Goal: Task Accomplishment & Management: Use online tool/utility

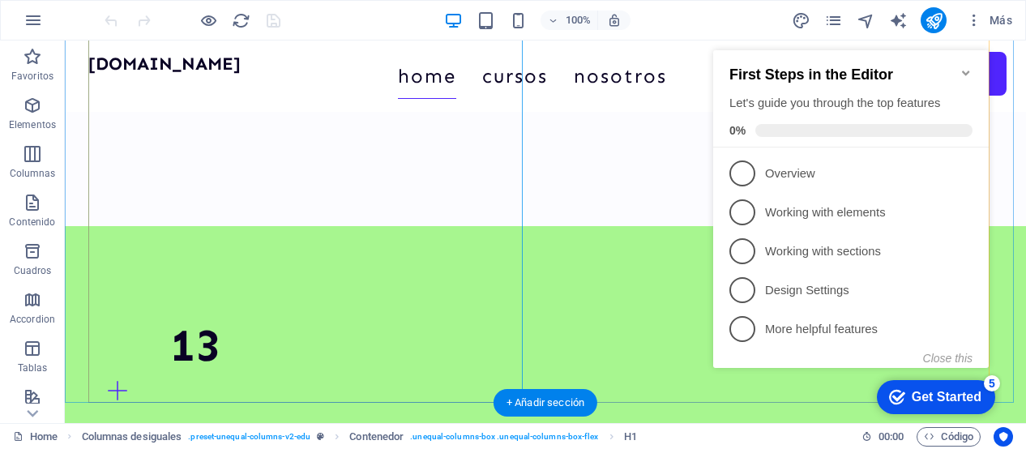
scroll to position [1039, 0]
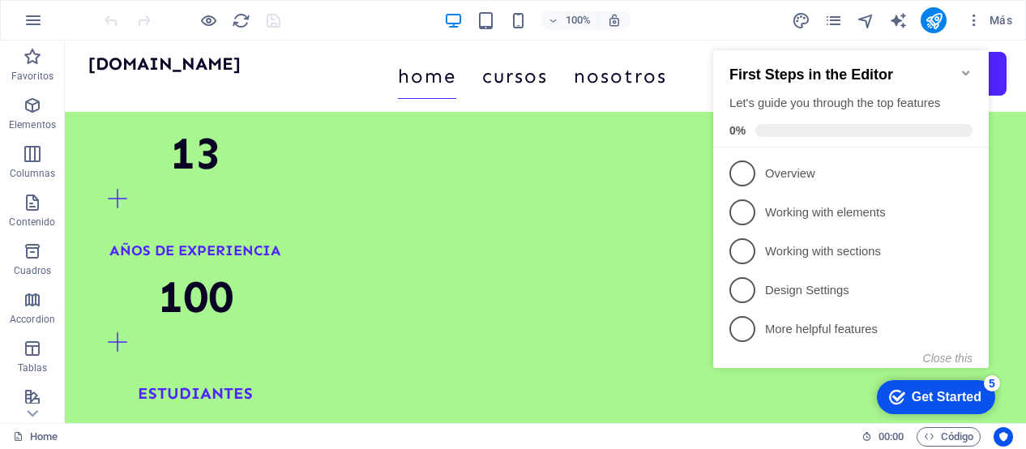
click at [967, 66] on icon "Minimize checklist" at bounding box center [966, 72] width 13 height 13
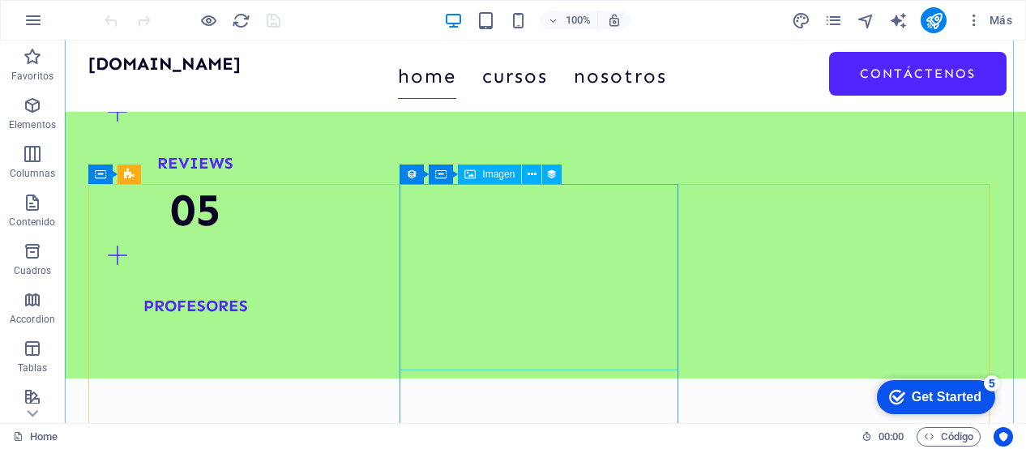
scroll to position [1357, 0]
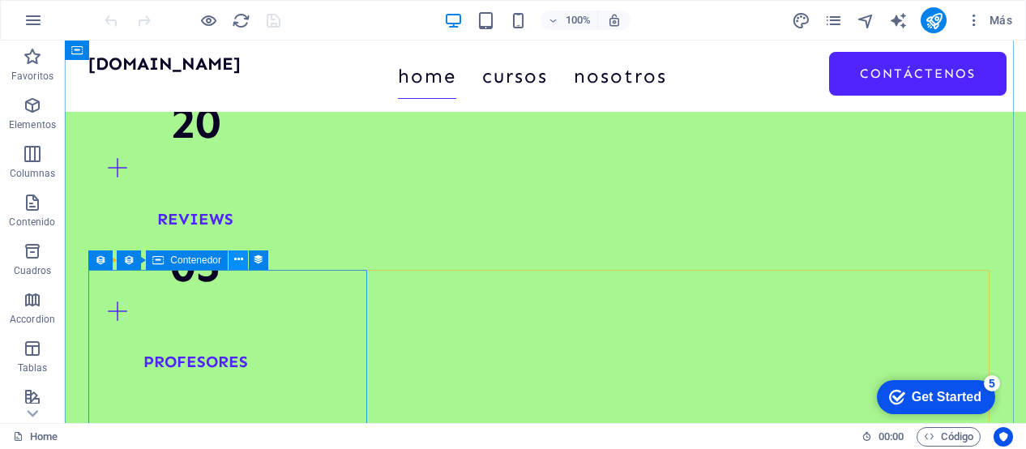
click at [241, 260] on icon at bounding box center [238, 259] width 9 height 17
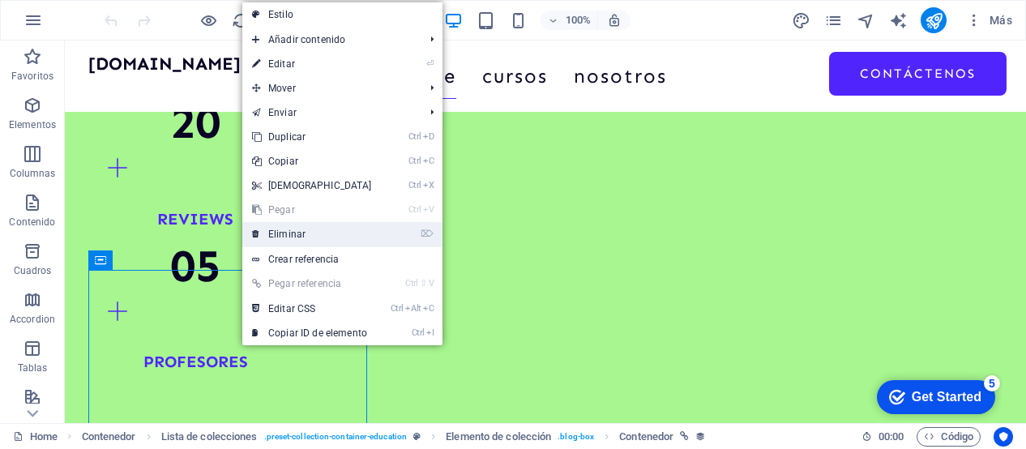
click at [276, 223] on link "⌦ Eliminar" at bounding box center [311, 234] width 139 height 24
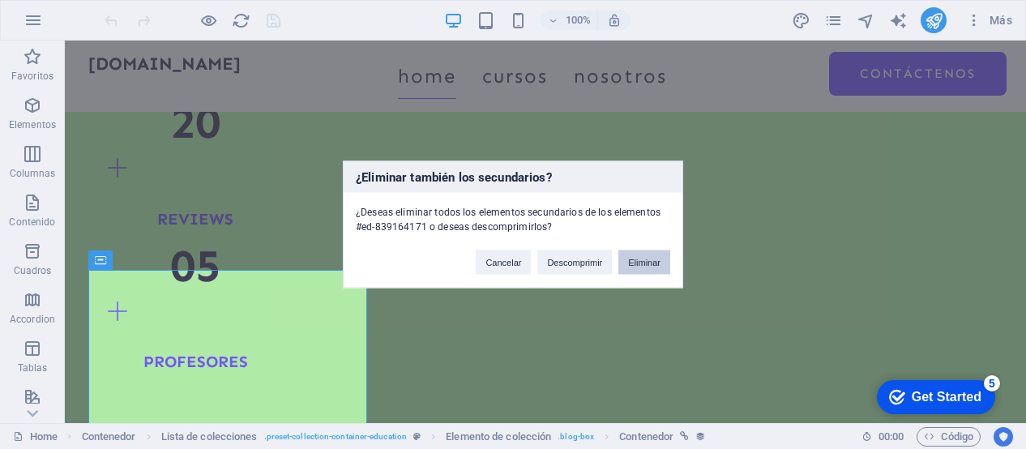
click at [647, 260] on button "Eliminar" at bounding box center [644, 262] width 52 height 24
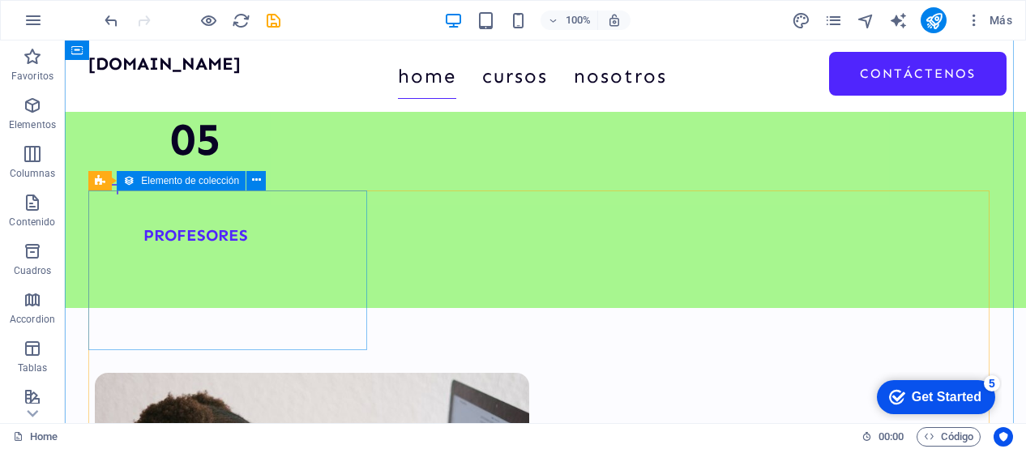
scroll to position [1436, 0]
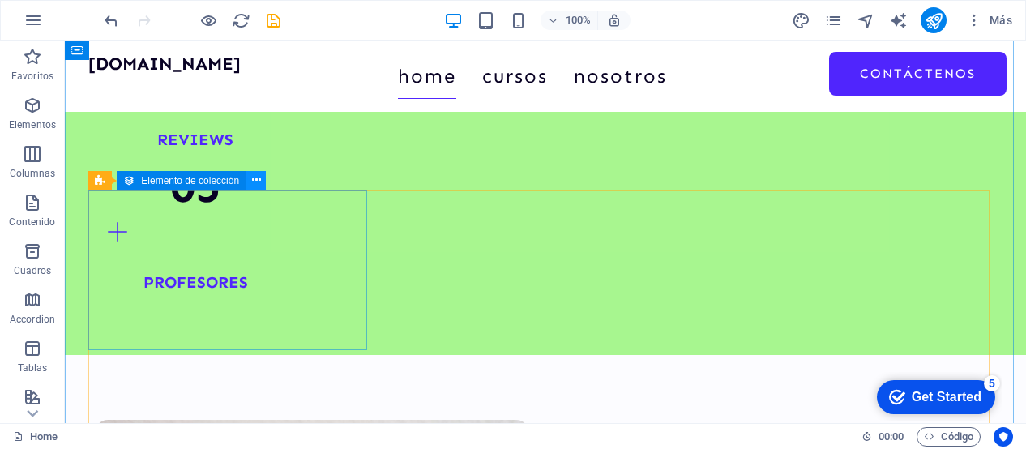
click at [254, 185] on icon at bounding box center [256, 180] width 9 height 17
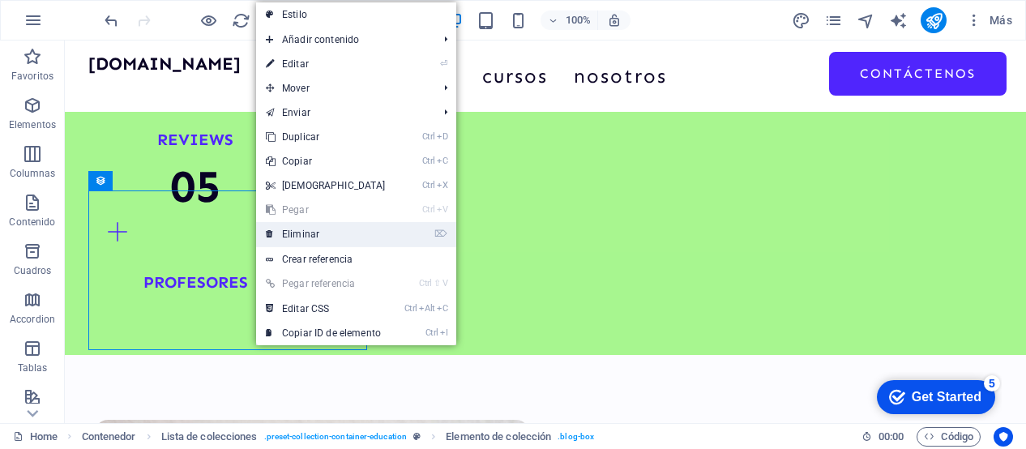
click at [295, 233] on link "⌦ Eliminar" at bounding box center [325, 234] width 139 height 24
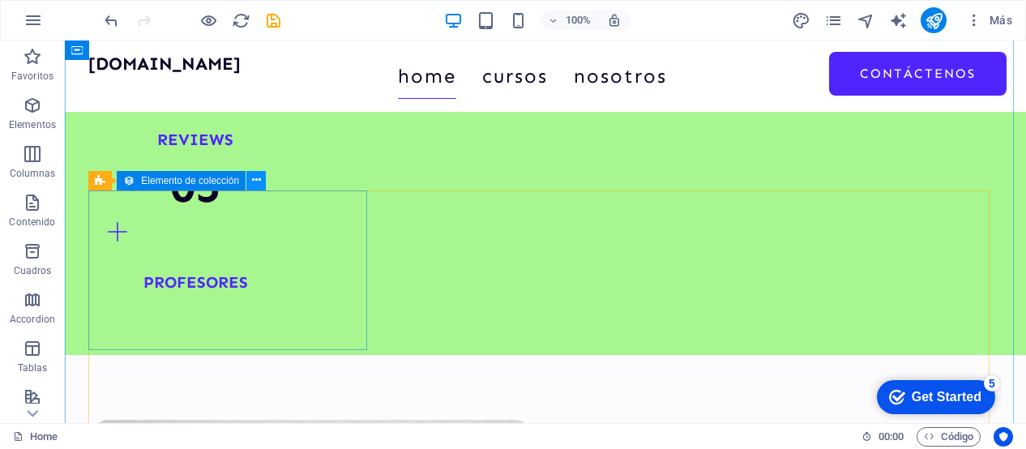
click at [252, 186] on icon at bounding box center [256, 180] width 9 height 17
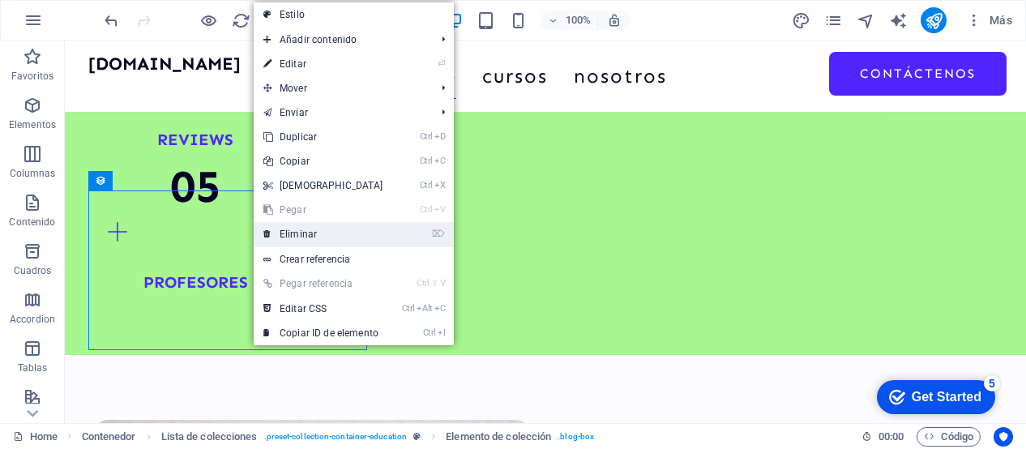
click at [282, 237] on link "⌦ Eliminar" at bounding box center [323, 234] width 139 height 24
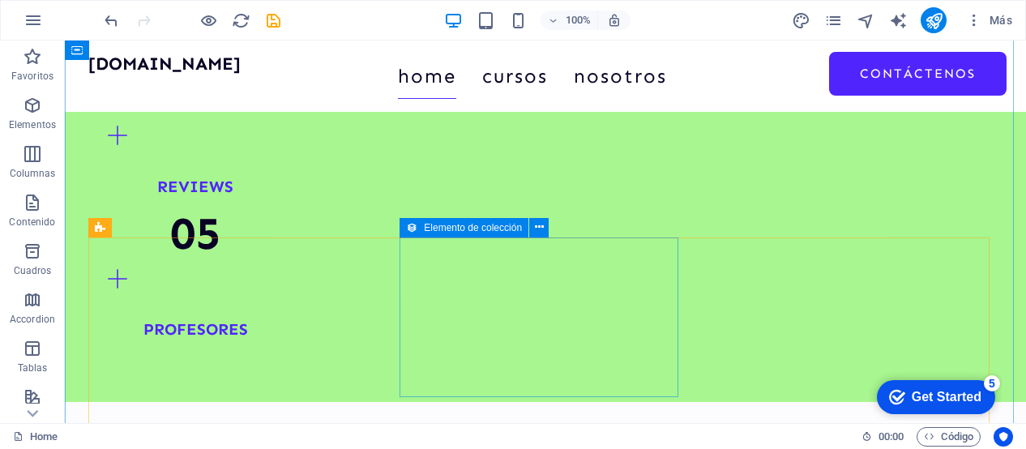
scroll to position [1388, 0]
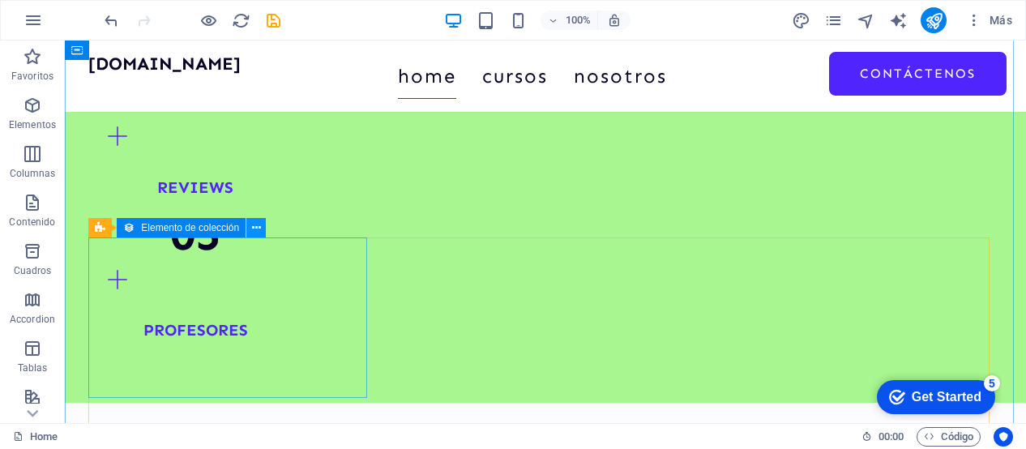
click at [254, 228] on icon at bounding box center [256, 228] width 9 height 17
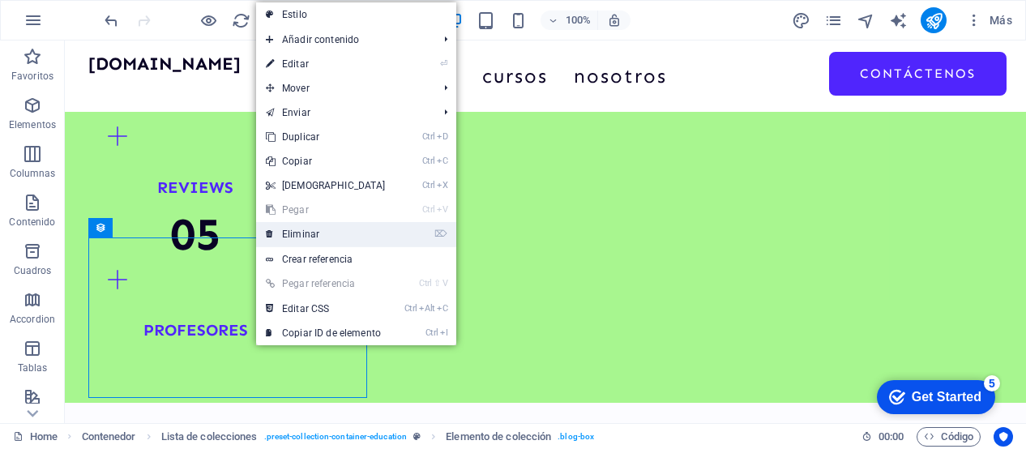
click at [287, 237] on link "⌦ Eliminar" at bounding box center [325, 234] width 139 height 24
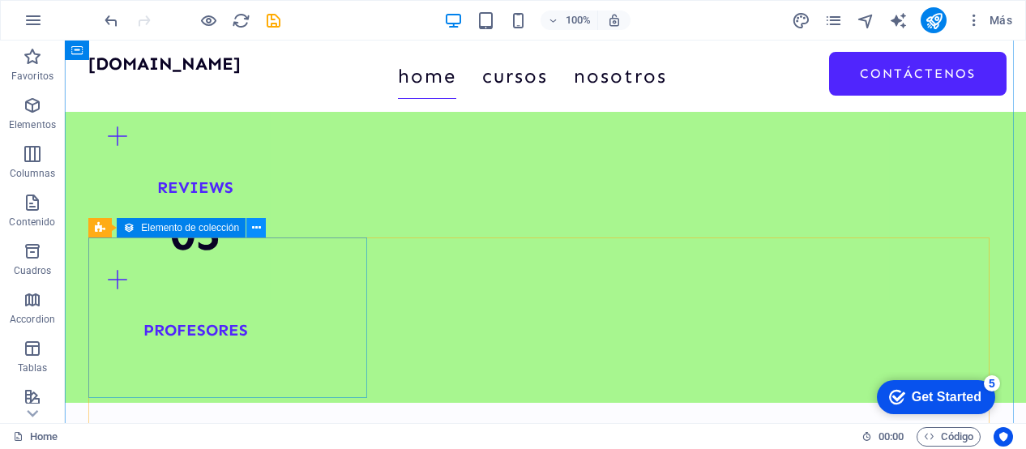
click at [258, 228] on icon at bounding box center [256, 228] width 9 height 17
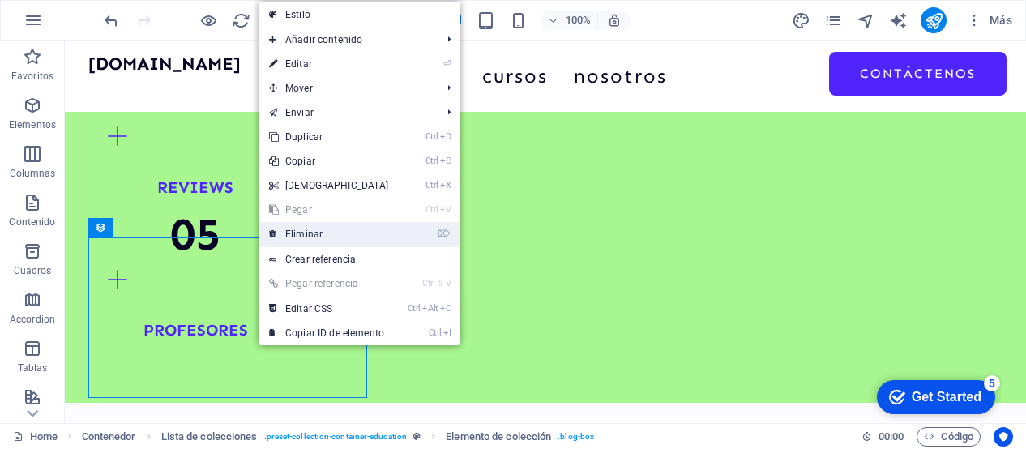
click at [305, 233] on link "⌦ Eliminar" at bounding box center [328, 234] width 139 height 24
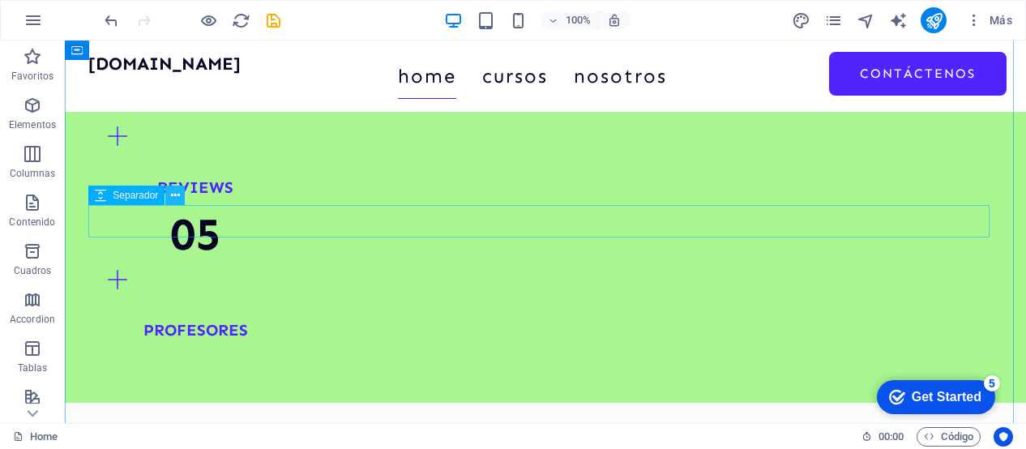
click at [180, 191] on button at bounding box center [174, 195] width 19 height 19
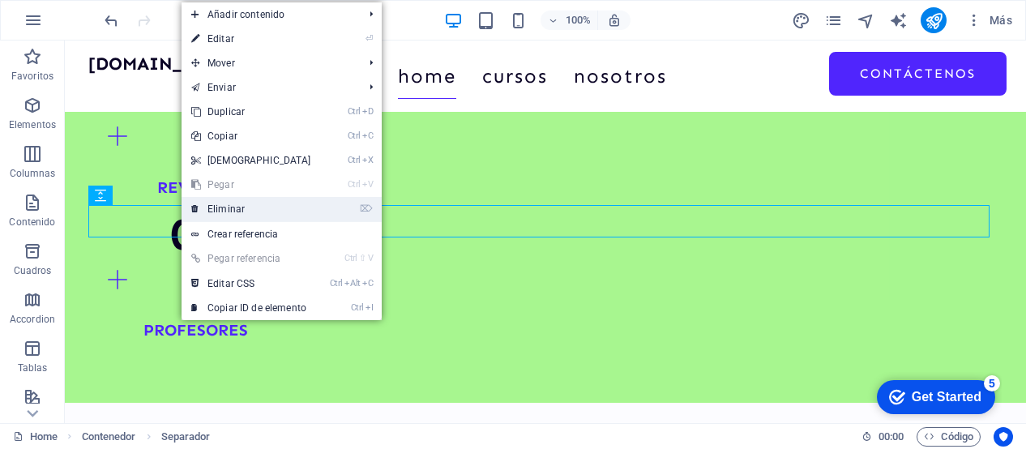
click at [201, 208] on link "⌦ Eliminar" at bounding box center [251, 209] width 139 height 24
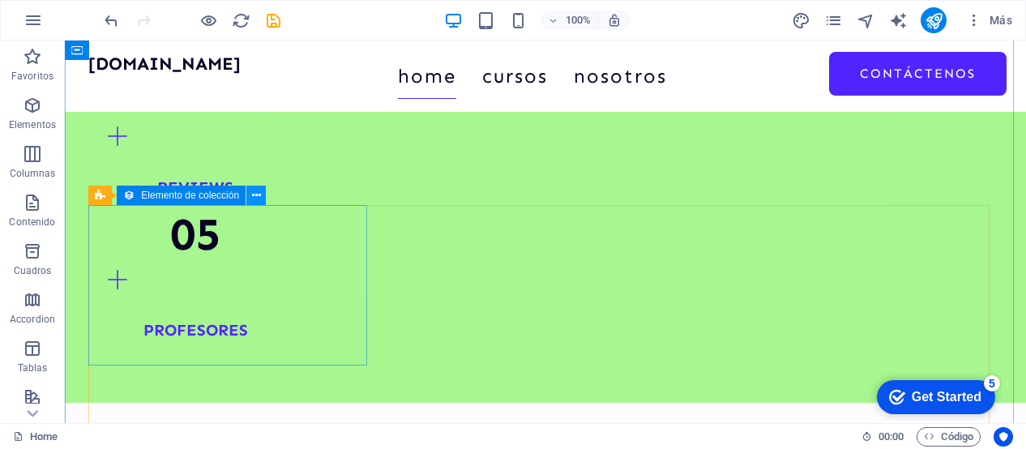
click at [255, 199] on icon at bounding box center [256, 195] width 9 height 17
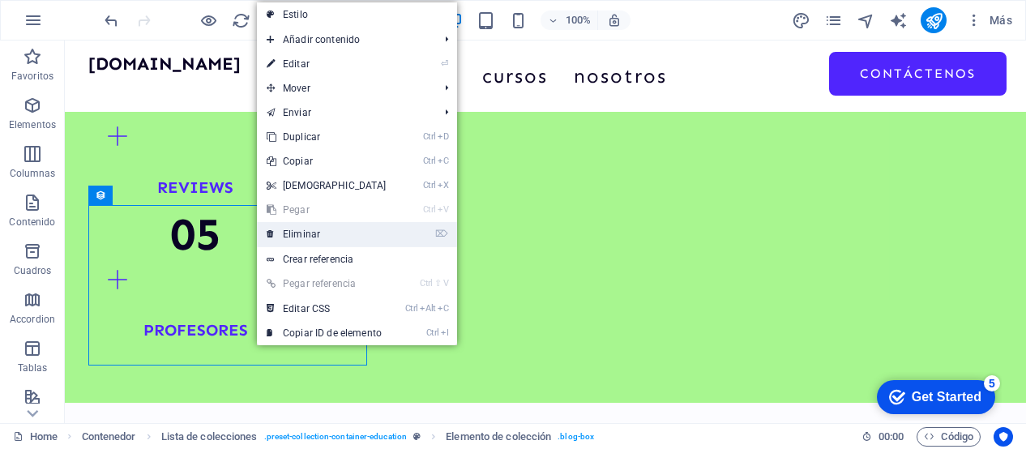
click at [290, 229] on link "⌦ Eliminar" at bounding box center [326, 234] width 139 height 24
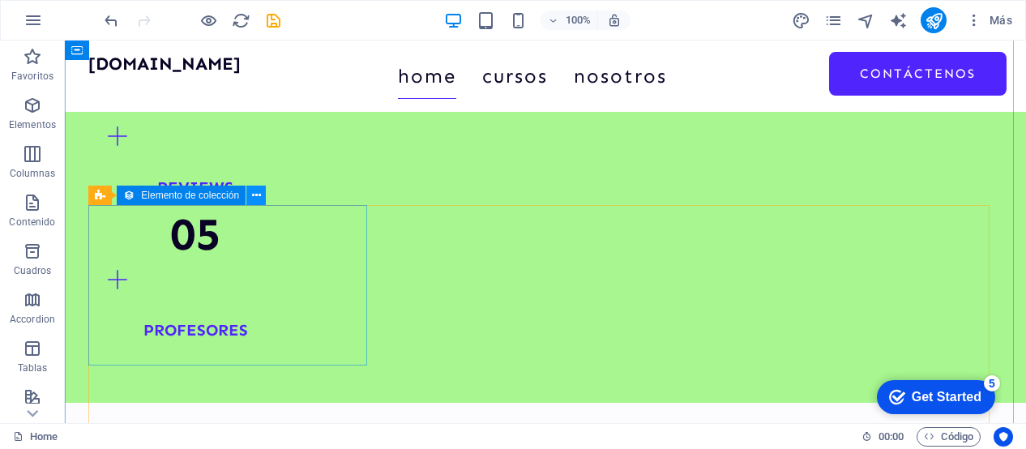
click at [253, 201] on icon at bounding box center [256, 195] width 9 height 17
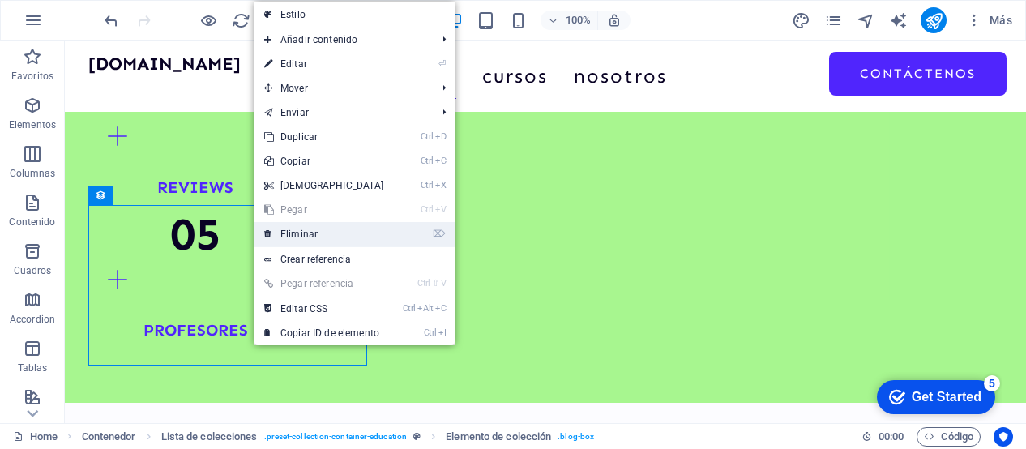
click at [290, 233] on link "⌦ Eliminar" at bounding box center [323, 234] width 139 height 24
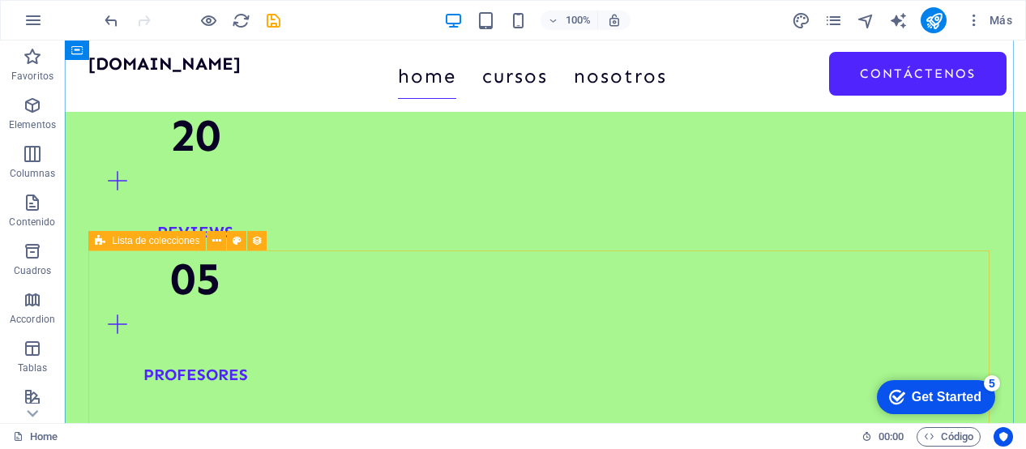
scroll to position [1343, 0]
click at [216, 246] on icon at bounding box center [216, 241] width 9 height 17
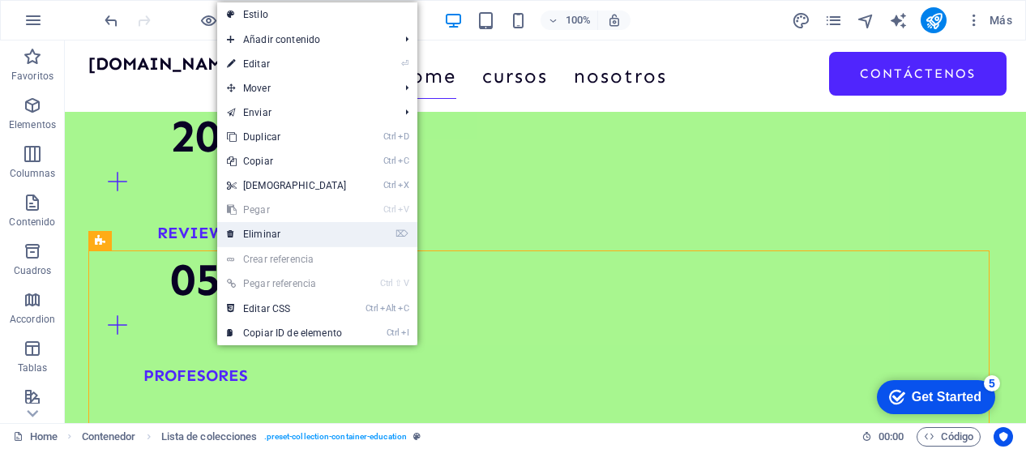
click at [259, 238] on link "⌦ Eliminar" at bounding box center [286, 234] width 139 height 24
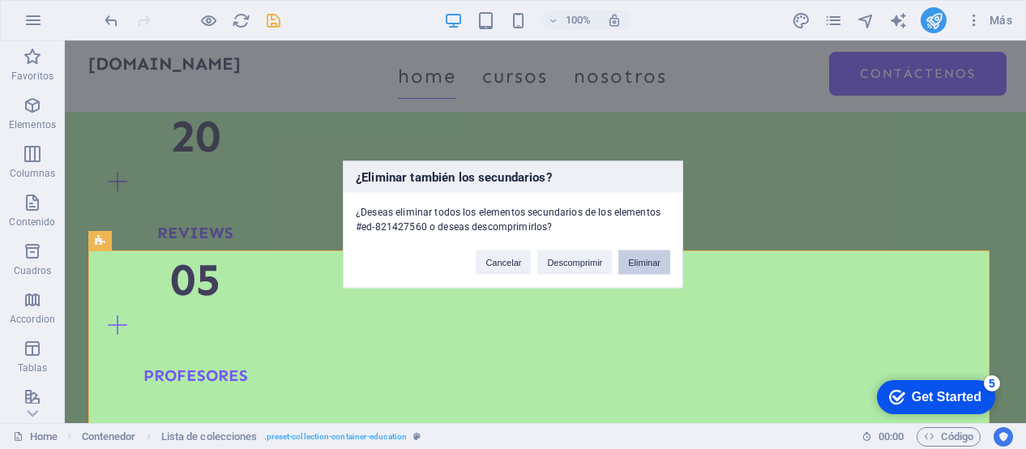
click at [644, 256] on button "Eliminar" at bounding box center [644, 262] width 52 height 24
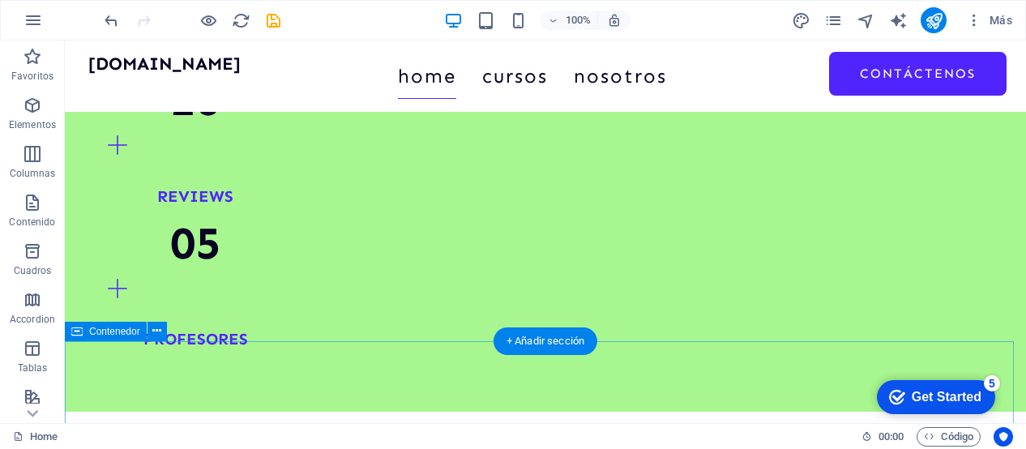
scroll to position [1379, 0]
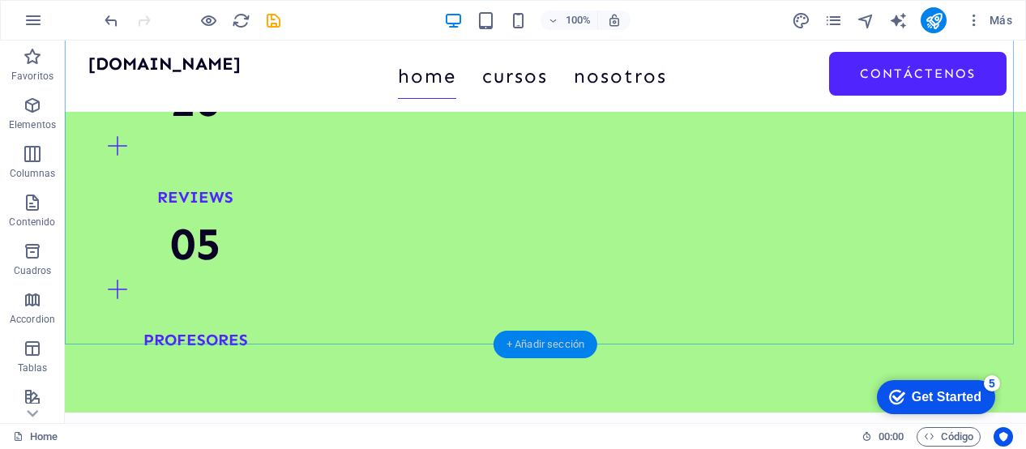
click at [559, 339] on div "+ Añadir sección" at bounding box center [546, 345] width 104 height 28
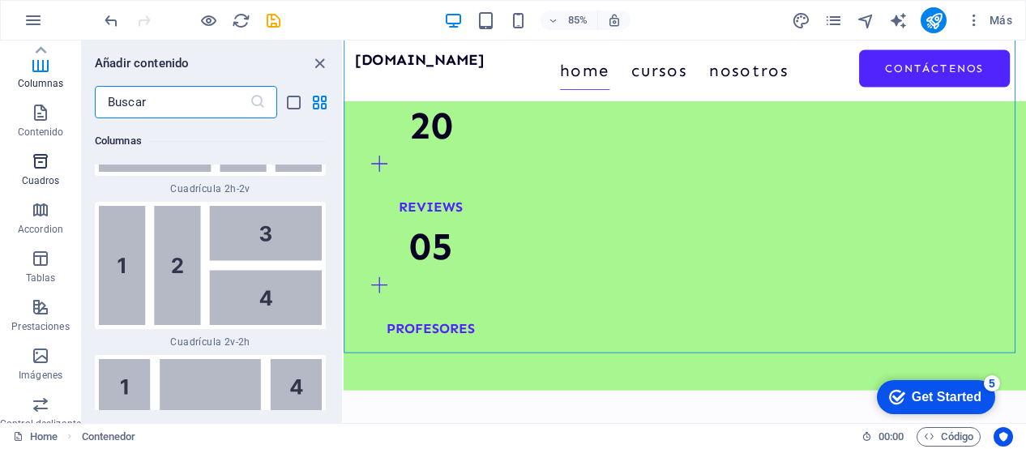
scroll to position [0, 0]
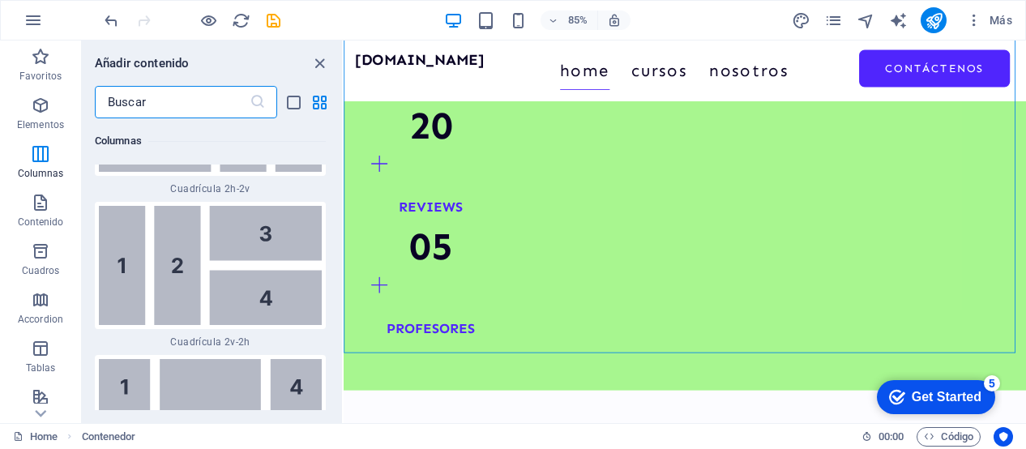
click at [186, 109] on input "text" at bounding box center [172, 102] width 155 height 32
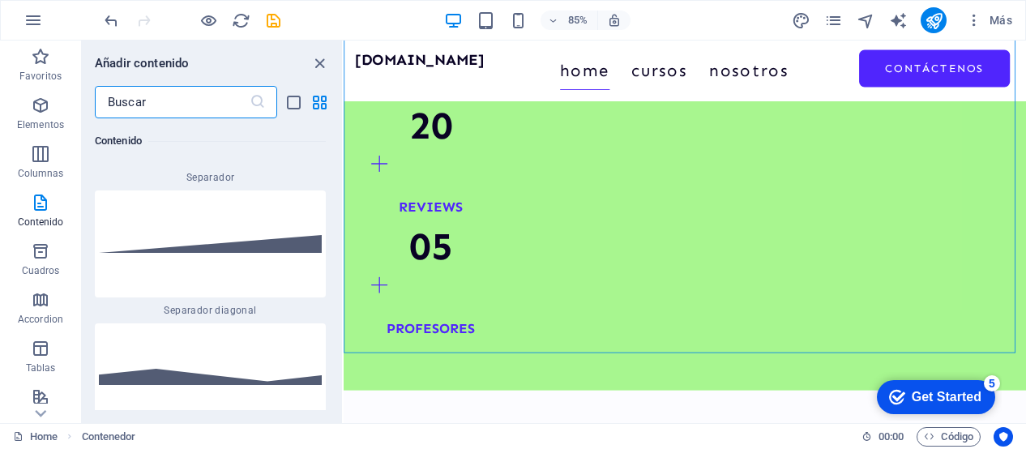
scroll to position [8007, 0]
click at [39, 150] on icon "button" at bounding box center [40, 153] width 19 height 19
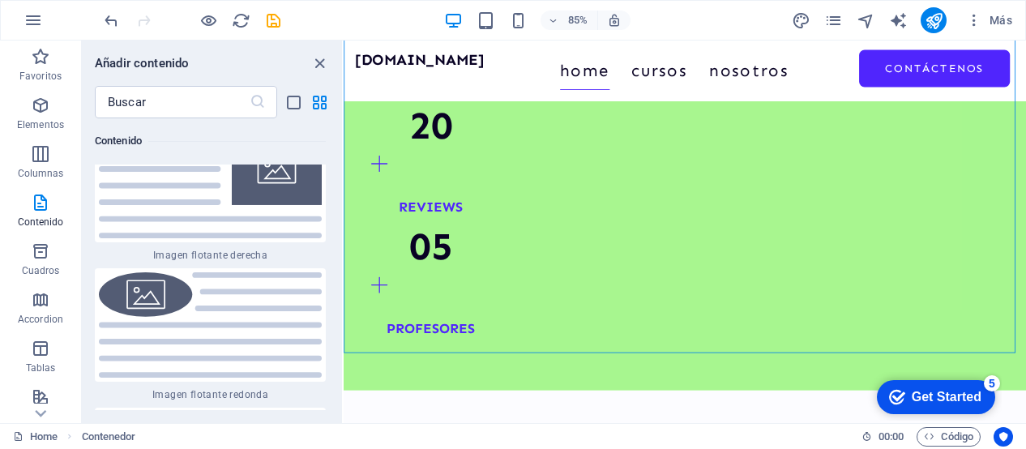
scroll to position [7231, 0]
click at [33, 113] on icon "button" at bounding box center [40, 105] width 19 height 19
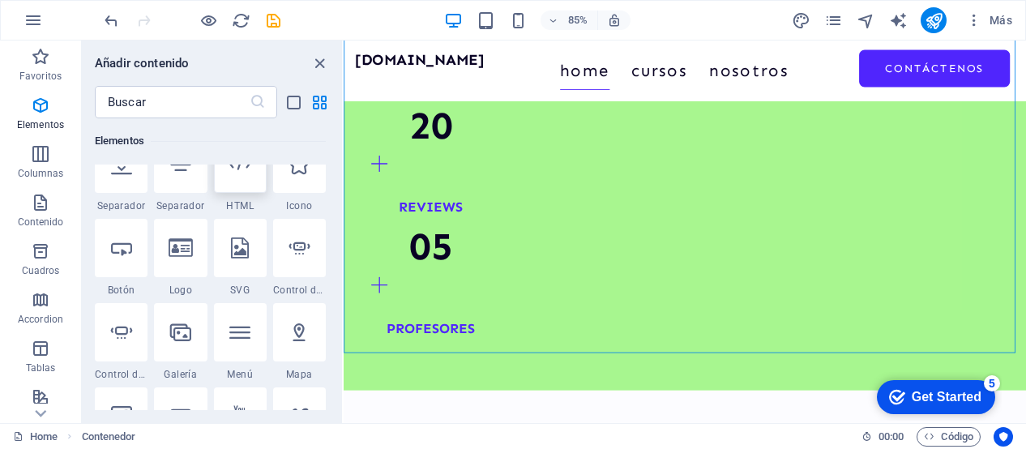
scroll to position [520, 0]
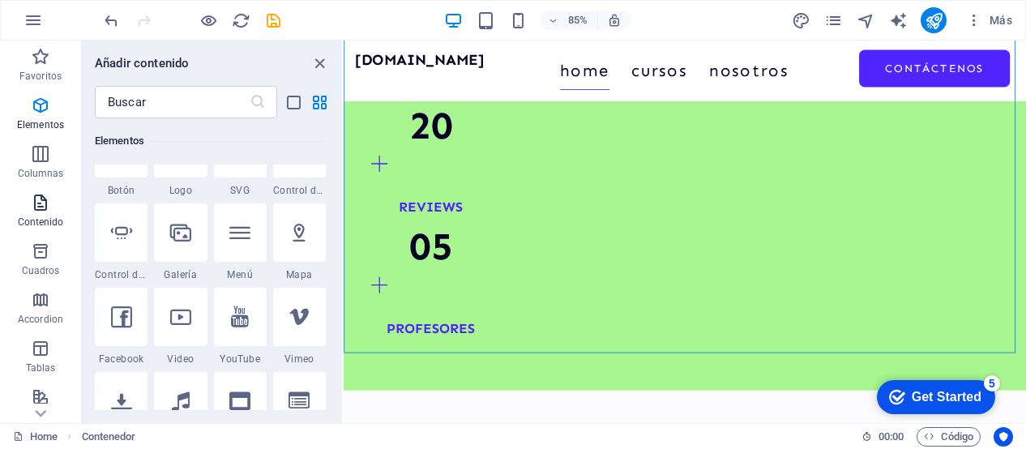
click at [36, 223] on p "Contenido" at bounding box center [41, 222] width 46 height 13
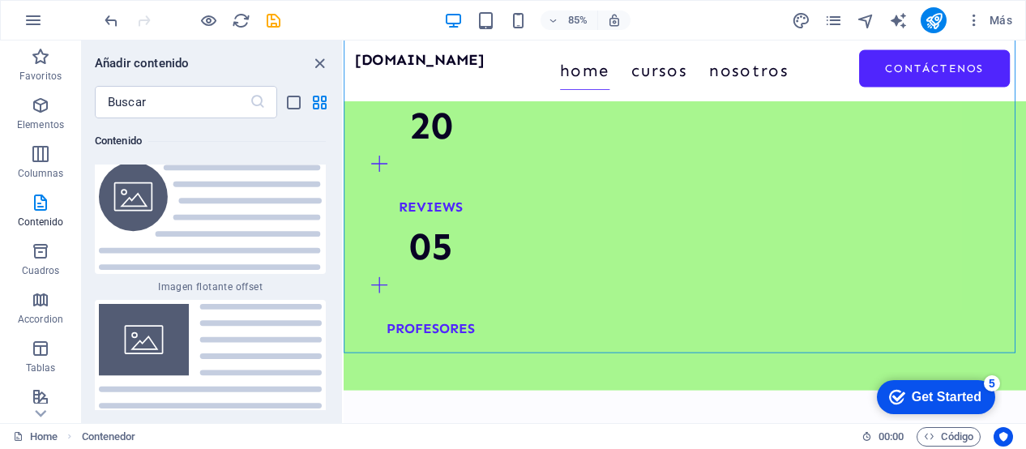
scroll to position [6885, 0]
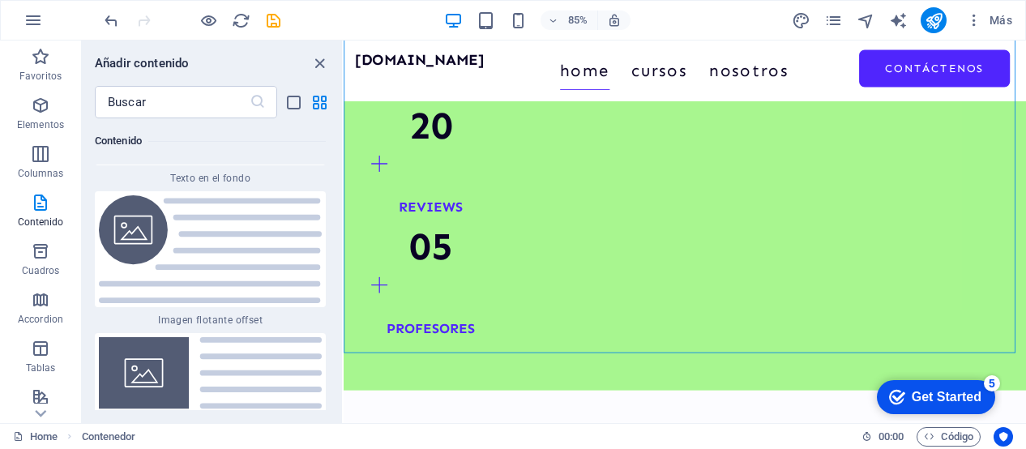
click at [245, 262] on img at bounding box center [210, 248] width 223 height 107
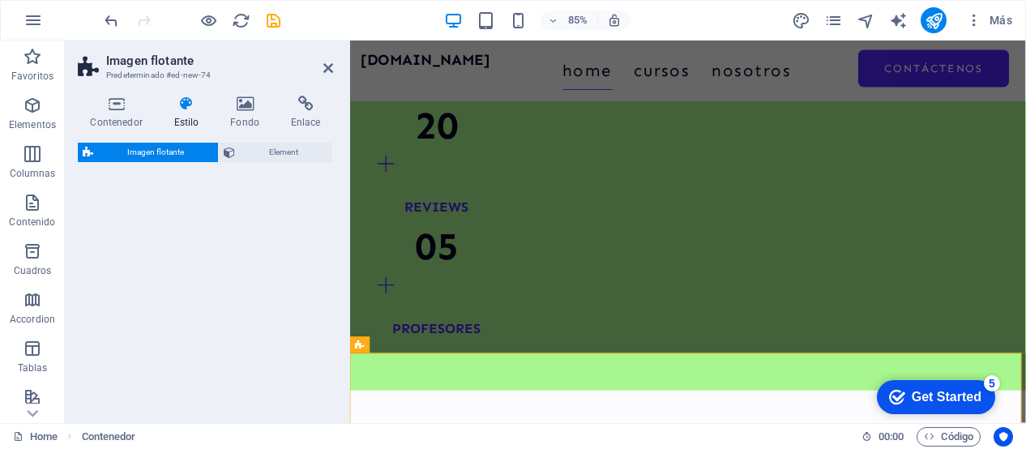
select select "%"
select select "rem"
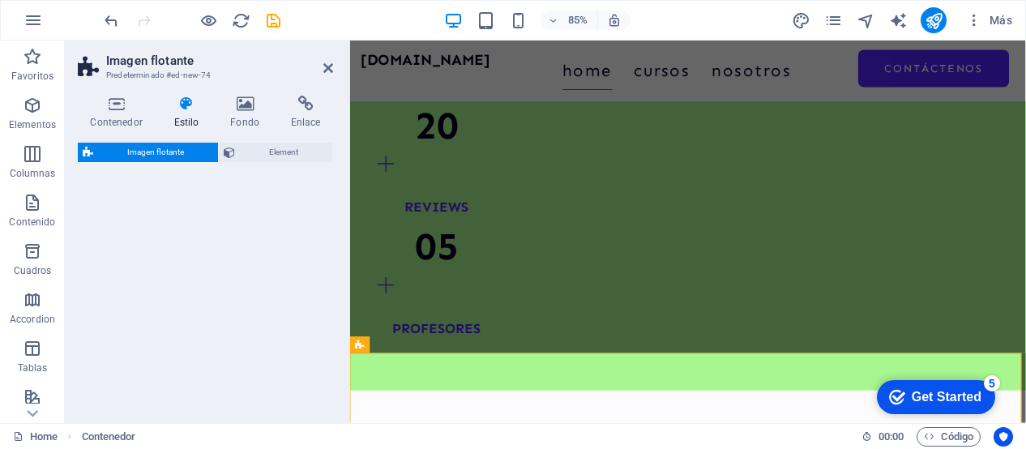
select select "%"
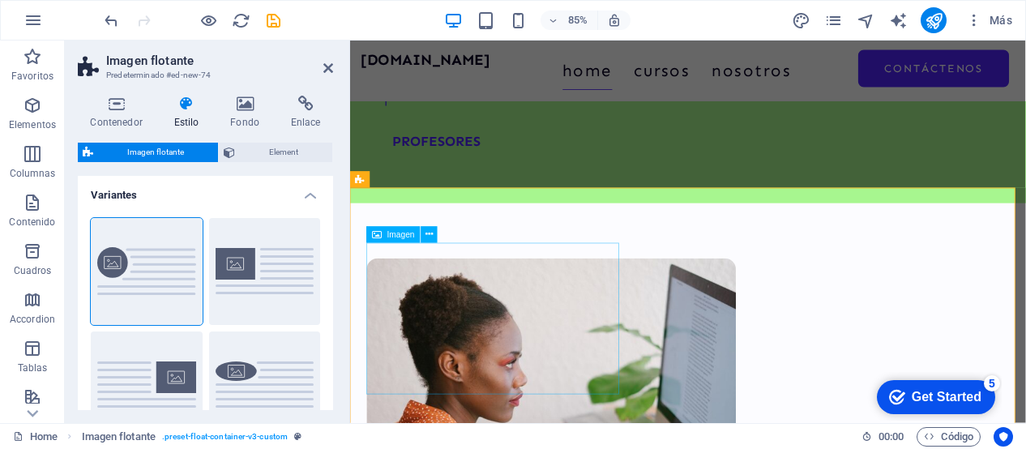
scroll to position [1567, 0]
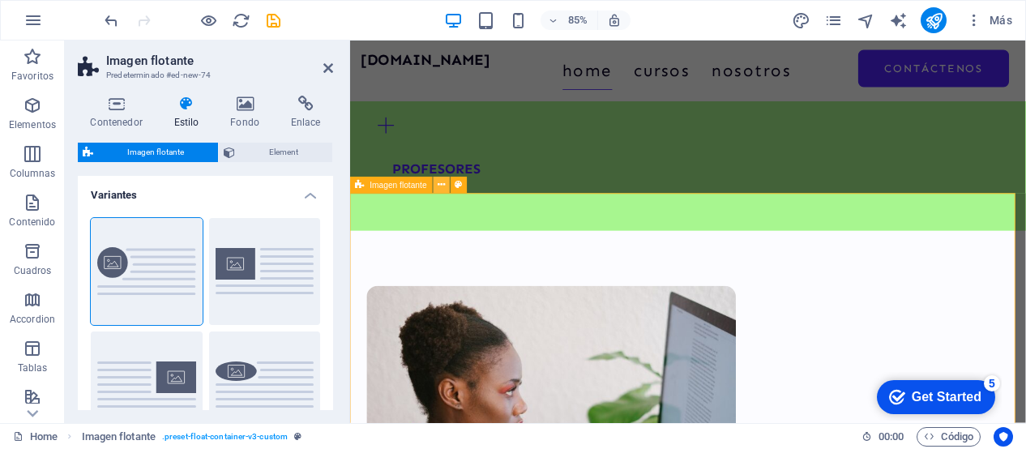
click at [441, 181] on icon at bounding box center [441, 185] width 7 height 15
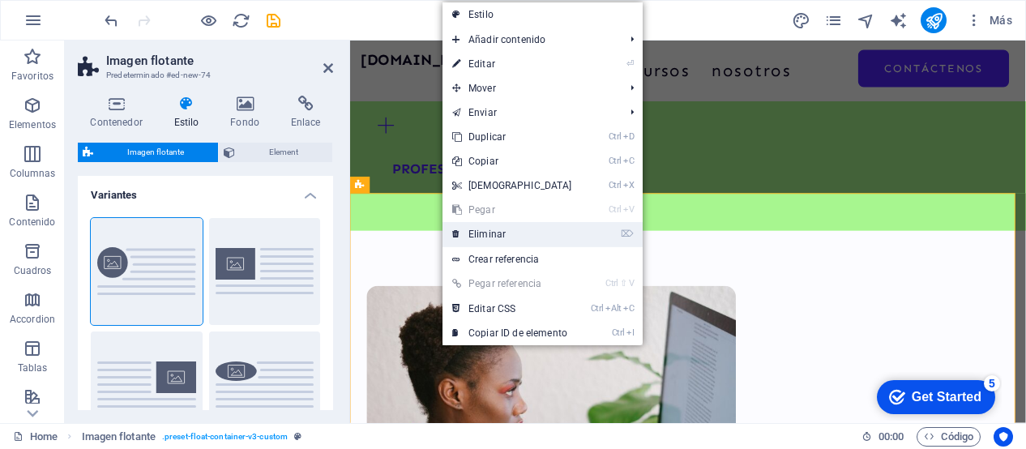
click at [504, 226] on link "⌦ Eliminar" at bounding box center [512, 234] width 139 height 24
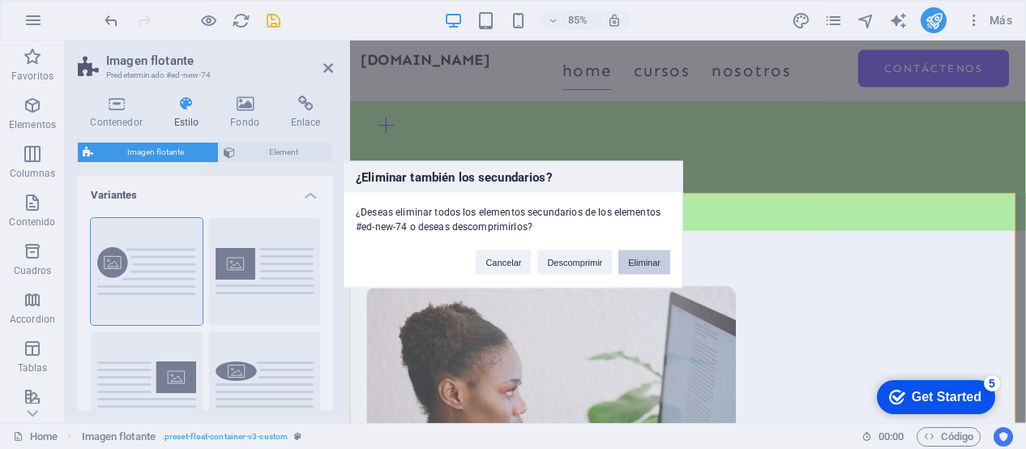
click at [644, 259] on button "Eliminar" at bounding box center [644, 262] width 52 height 24
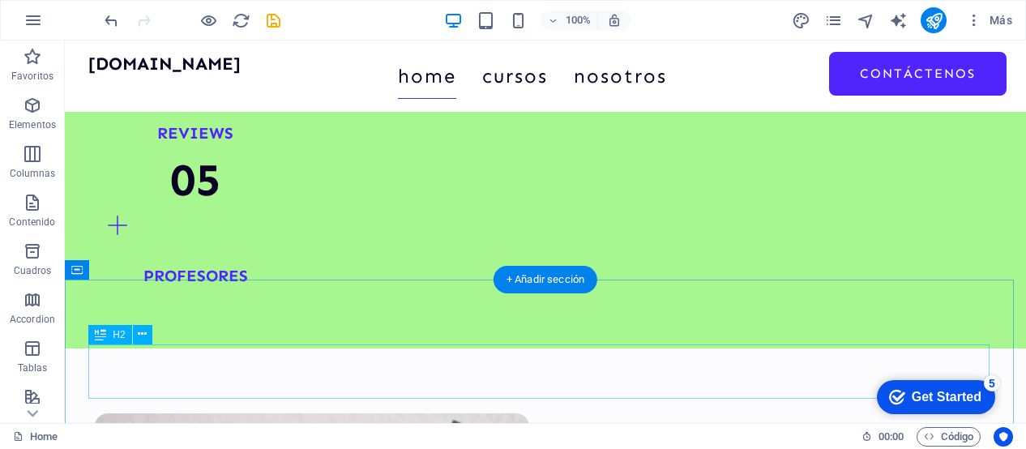
scroll to position [1444, 0]
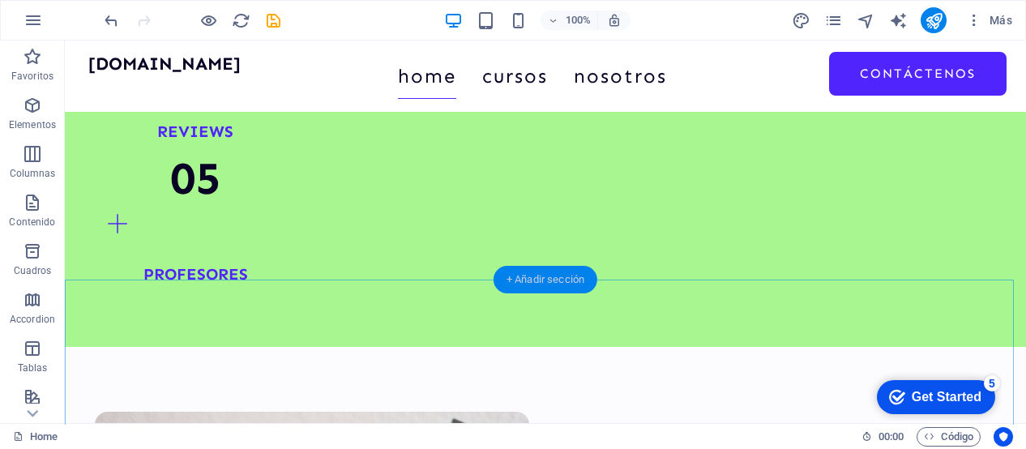
click at [533, 278] on div "+ Añadir sección" at bounding box center [546, 280] width 104 height 28
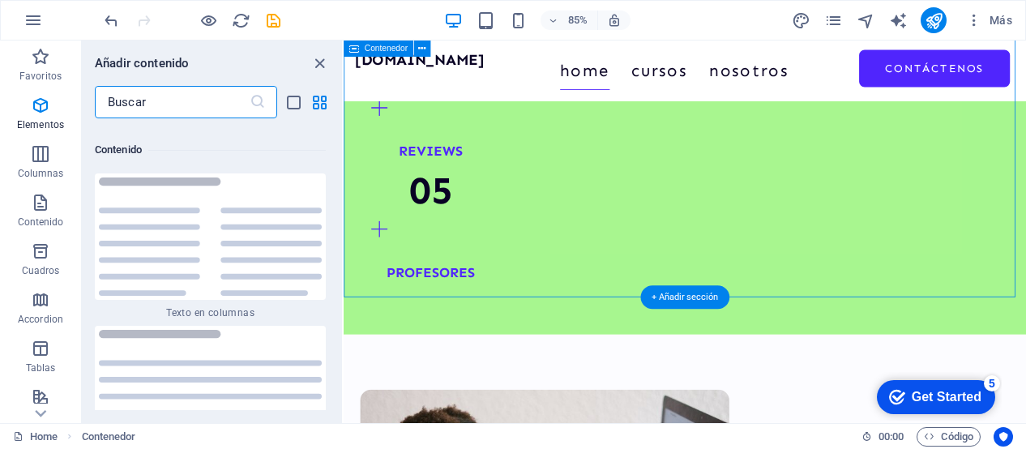
scroll to position [5490, 0]
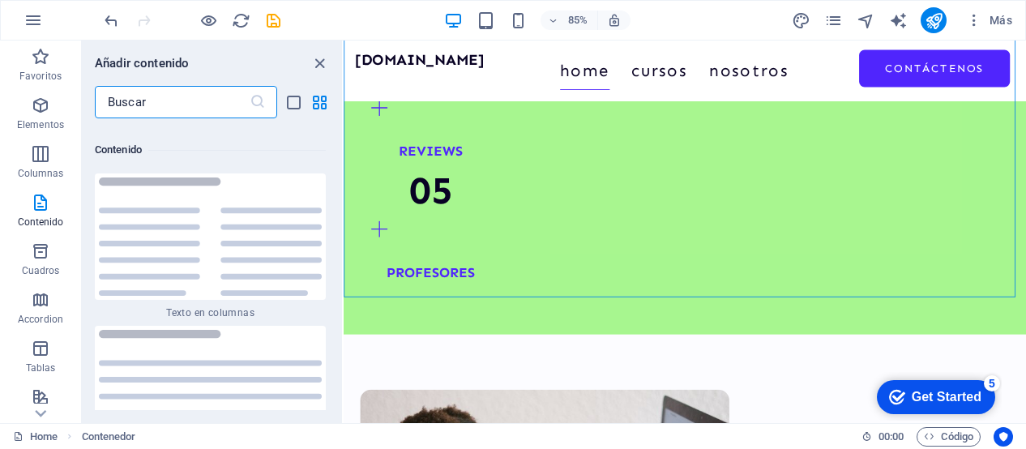
click at [168, 99] on input "text" at bounding box center [172, 102] width 155 height 32
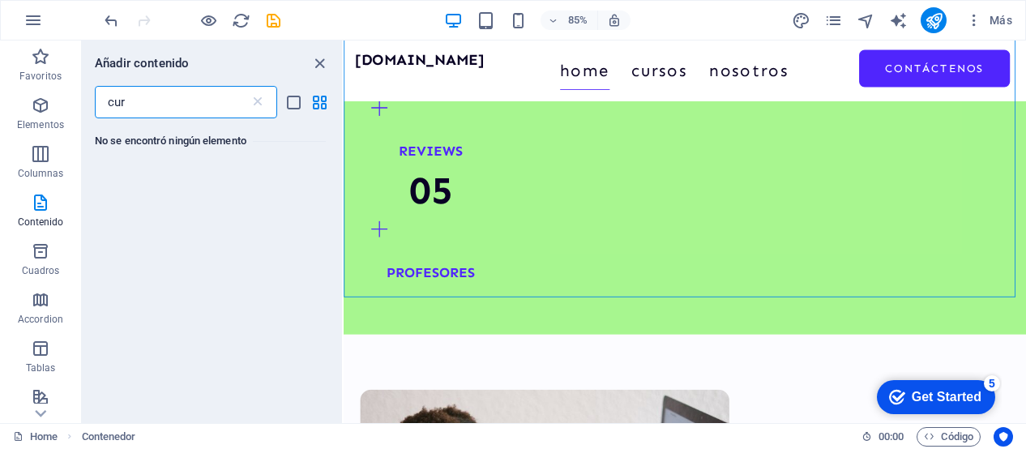
scroll to position [0, 0]
type input "c"
type input "tarifas"
click at [24, 16] on icon "button" at bounding box center [33, 20] width 19 height 19
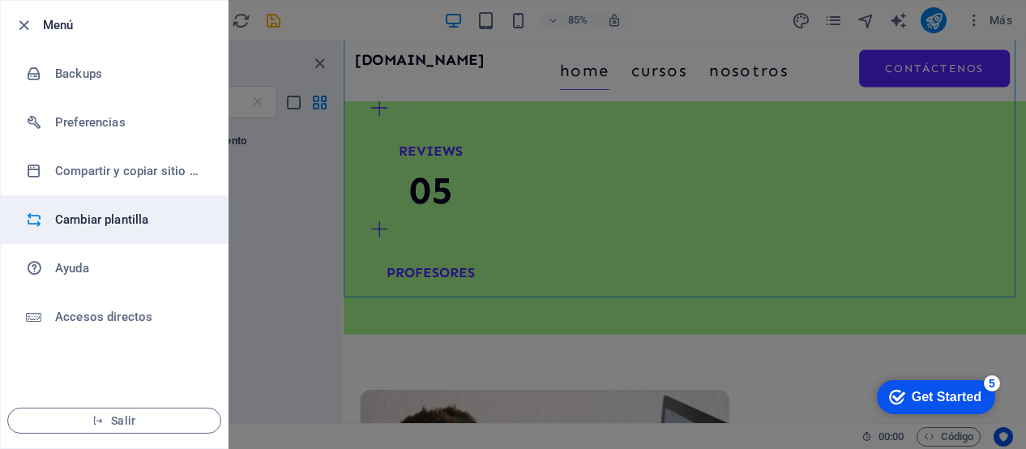
click at [67, 225] on h6 "Cambiar plantilla" at bounding box center [130, 219] width 150 height 19
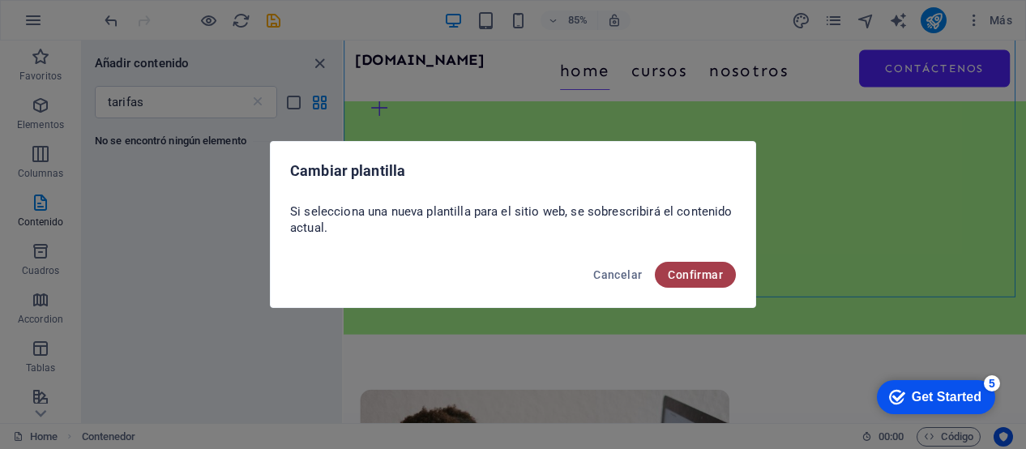
click at [721, 280] on span "Confirmar" at bounding box center [695, 274] width 55 height 13
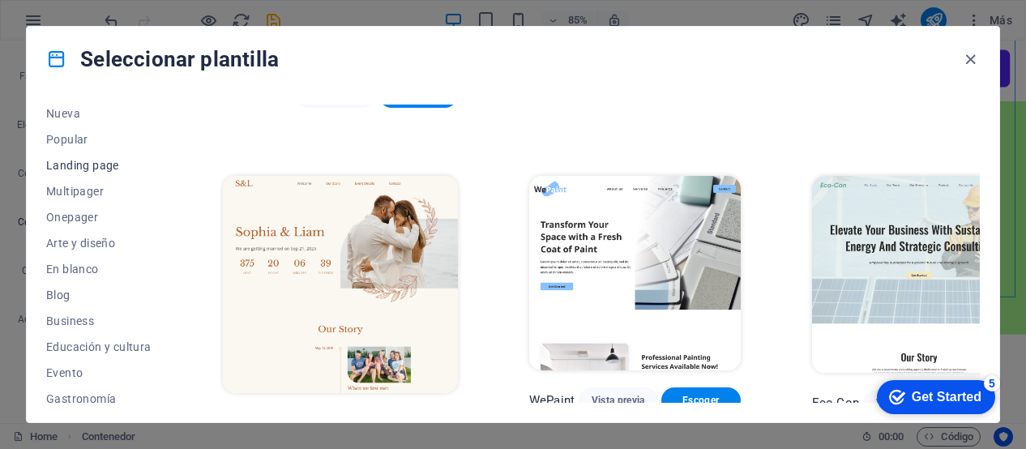
scroll to position [63, 0]
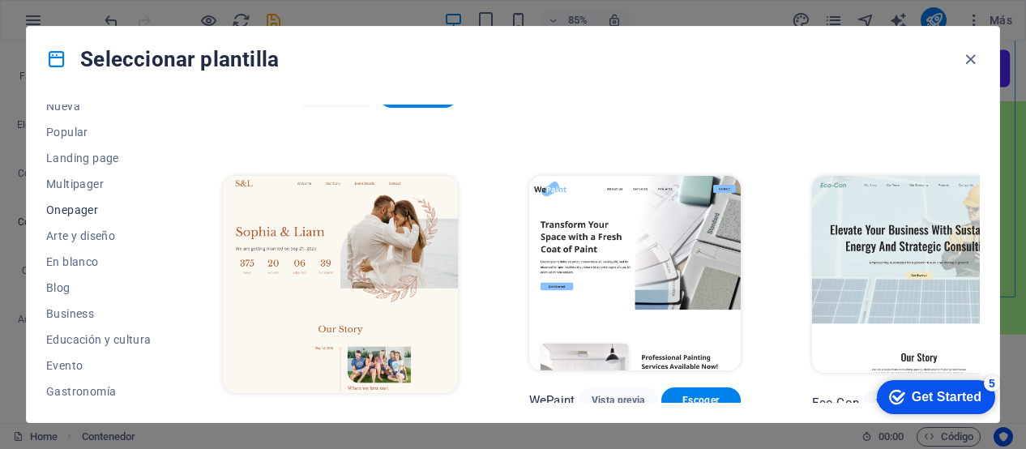
click at [82, 207] on span "Onepager" at bounding box center [98, 209] width 105 height 13
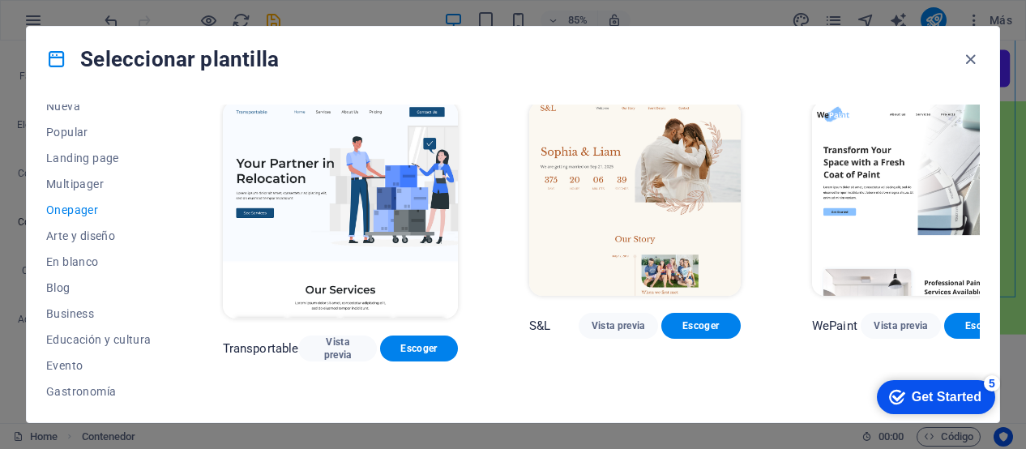
scroll to position [20, 0]
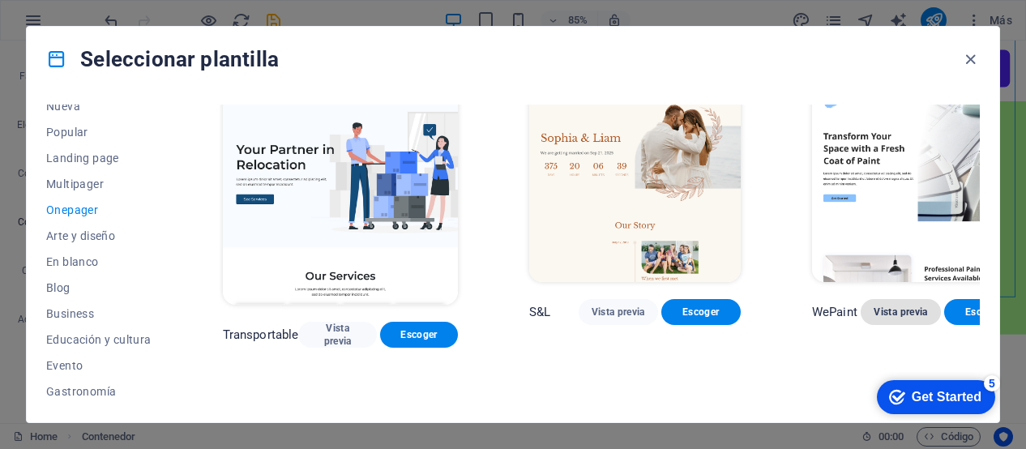
click at [874, 306] on span "Vista previa" at bounding box center [900, 312] width 53 height 13
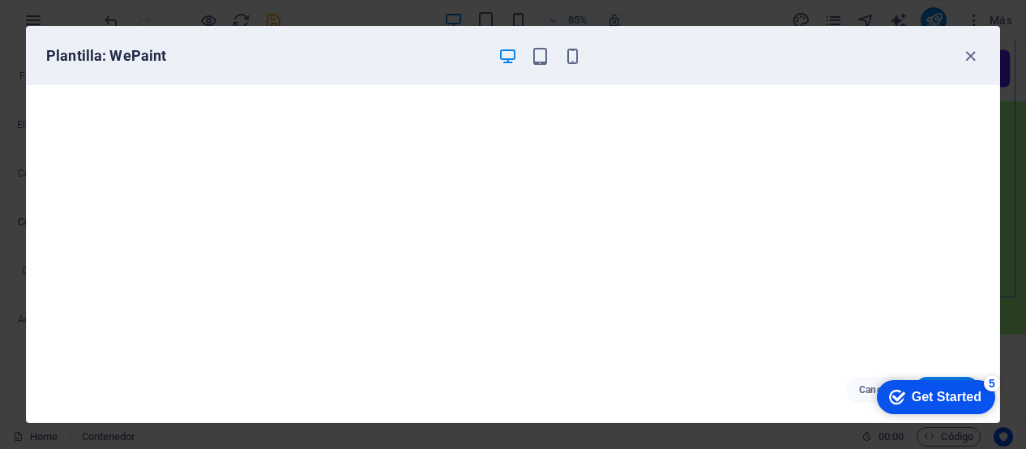
scroll to position [0, 0]
click at [922, 397] on div "Get Started" at bounding box center [947, 397] width 70 height 15
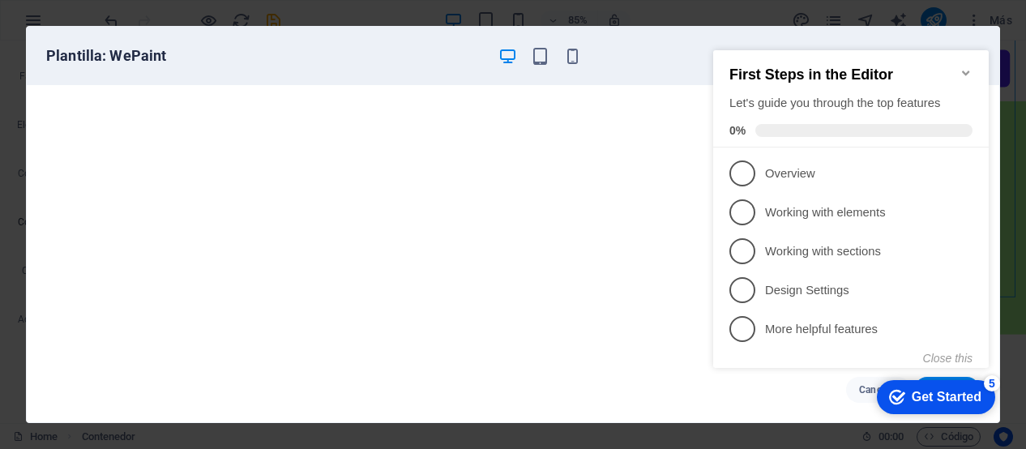
click div "checkmark Get Started 5 First Steps in the Editor Let's guide you through the t…"
click at [967, 71] on icon "Minimize checklist" at bounding box center [965, 73] width 7 height 5
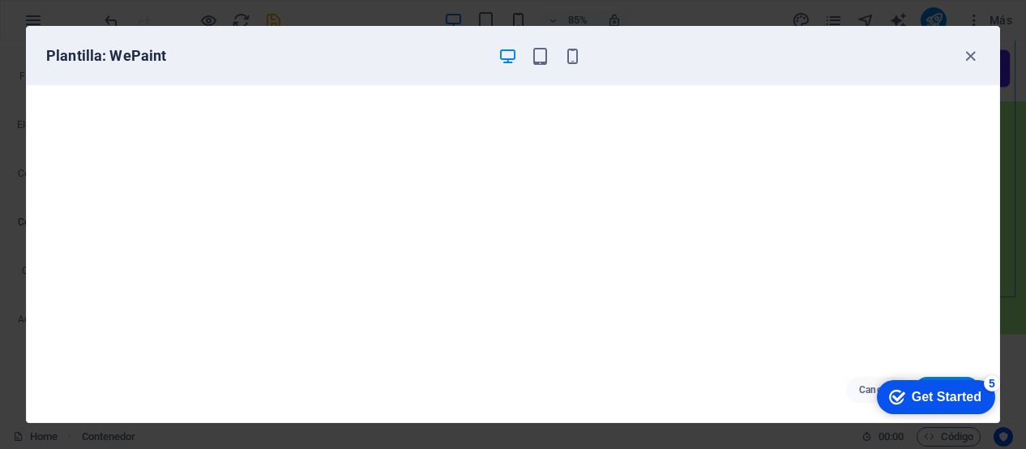
click html "checkmark Get Started 5 First Steps in the Editor Let's guide you through the t…"
click at [971, 53] on icon "button" at bounding box center [970, 56] width 19 height 19
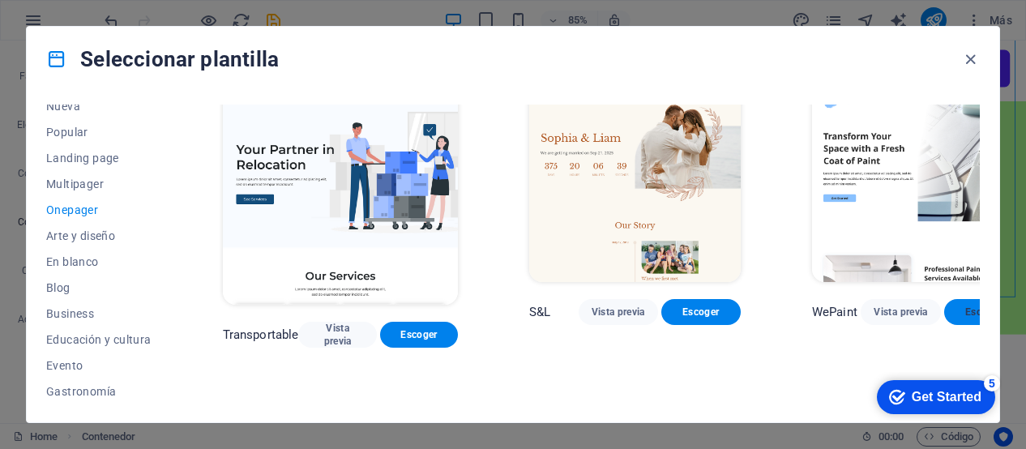
click at [957, 306] on span "Escoger" at bounding box center [983, 312] width 53 height 13
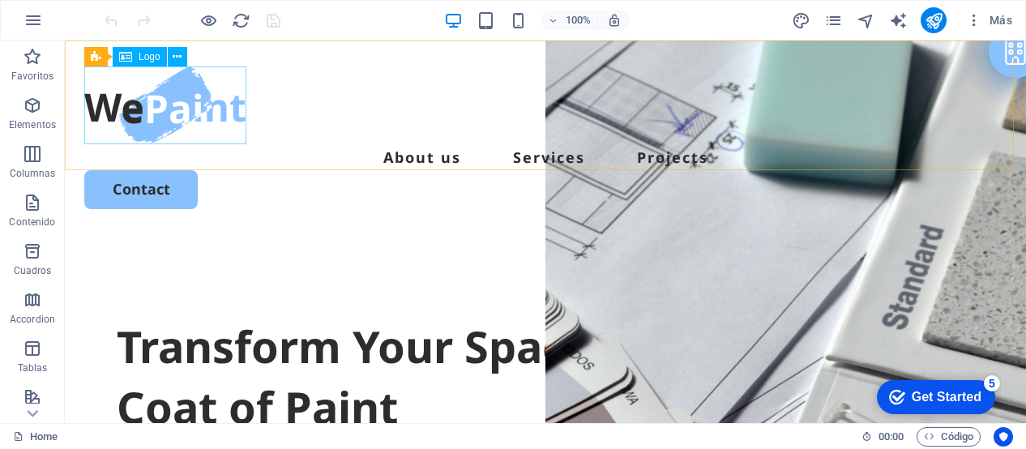
click at [152, 59] on span "Logo" at bounding box center [150, 57] width 22 height 10
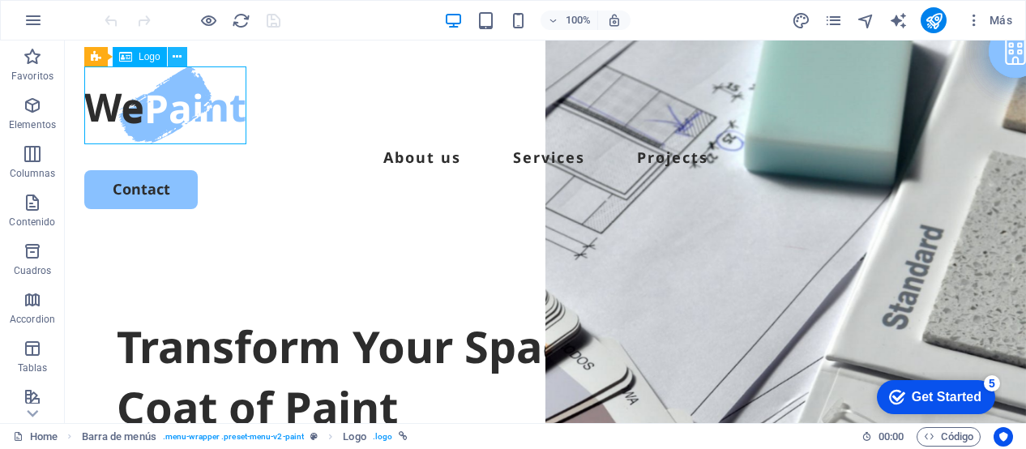
click at [178, 53] on icon at bounding box center [177, 57] width 9 height 17
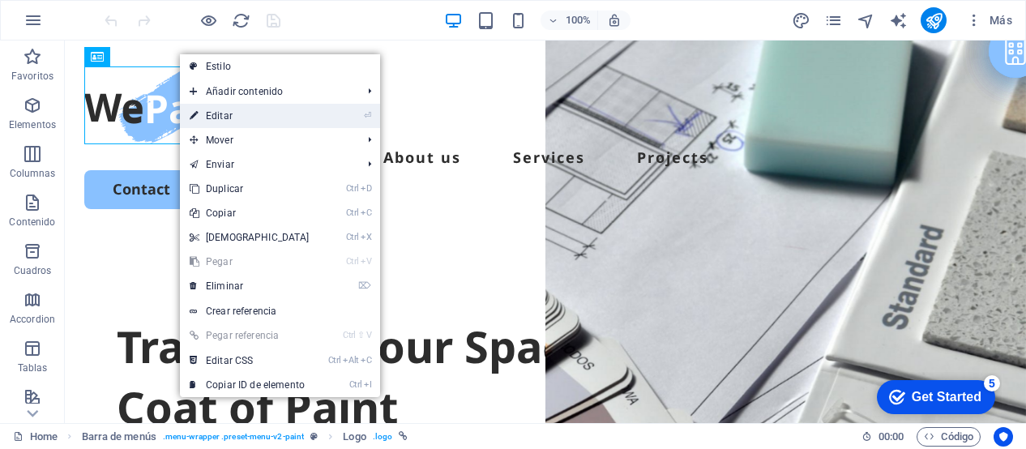
click at [215, 116] on link "⏎ Editar" at bounding box center [249, 116] width 139 height 24
select select "px"
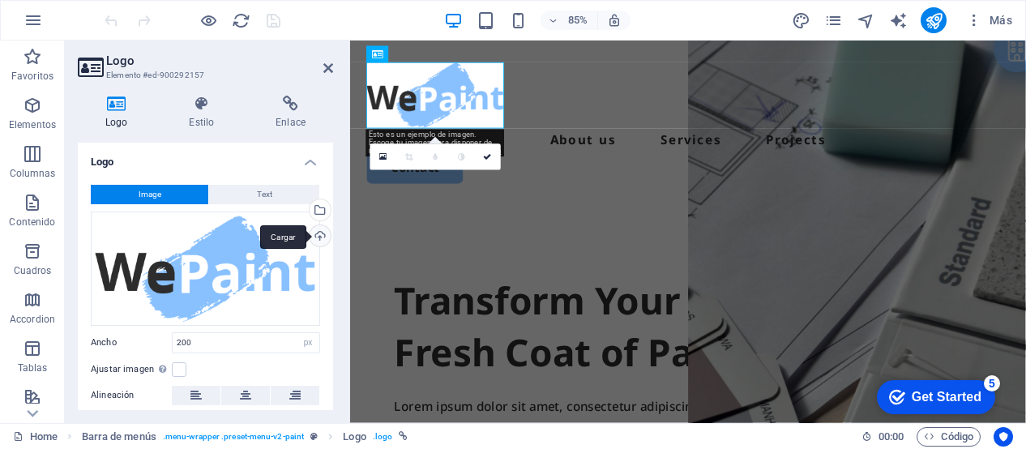
click at [322, 238] on div "Cargar" at bounding box center [318, 237] width 24 height 24
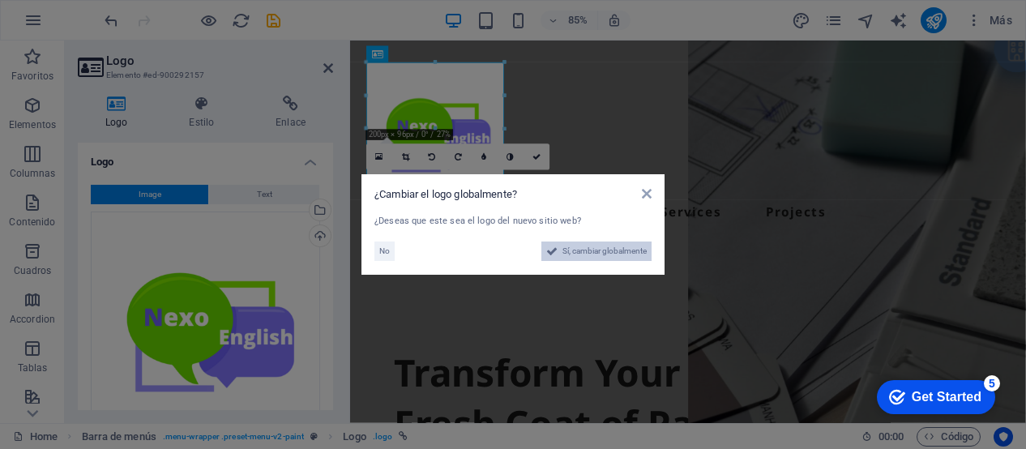
click at [574, 259] on span "Sí, cambiar globalmente" at bounding box center [604, 251] width 84 height 19
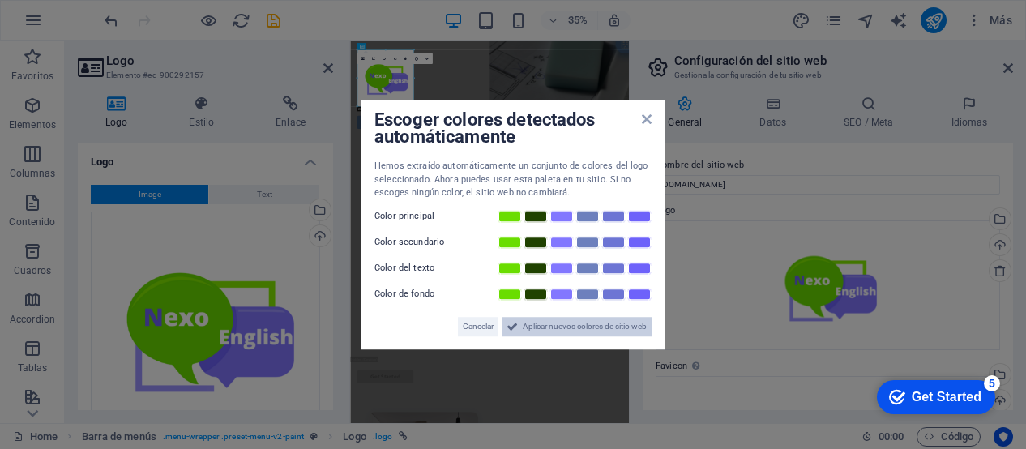
click at [540, 326] on span "Aplicar nuevos colores de sitio web" at bounding box center [585, 326] width 124 height 19
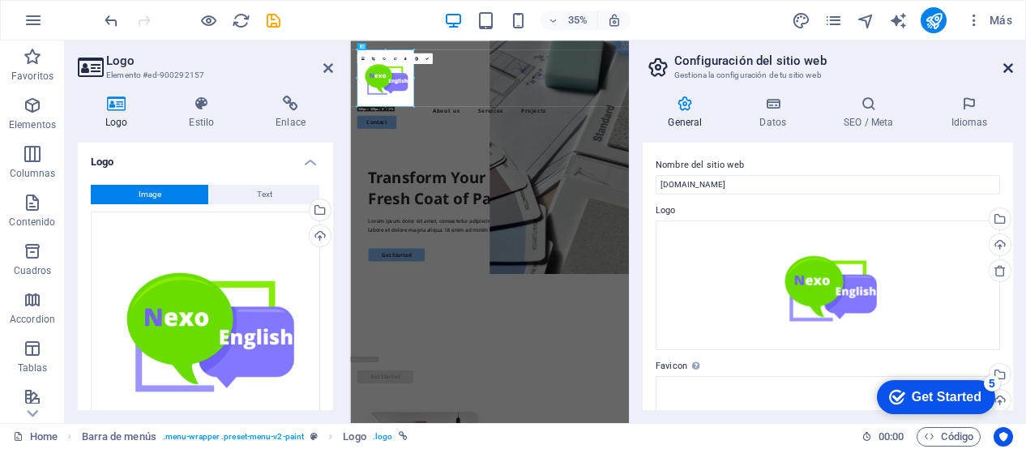
click at [1007, 66] on icon at bounding box center [1008, 68] width 10 height 13
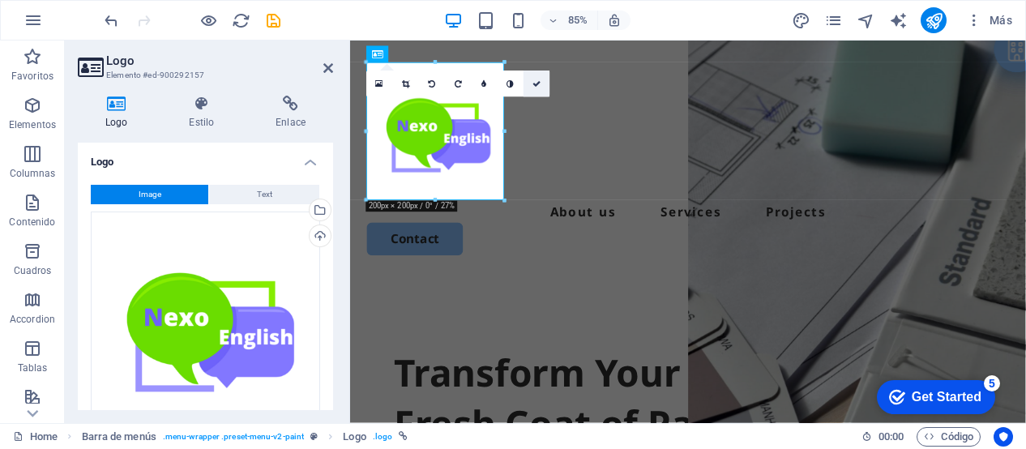
click at [538, 83] on icon at bounding box center [537, 83] width 8 height 8
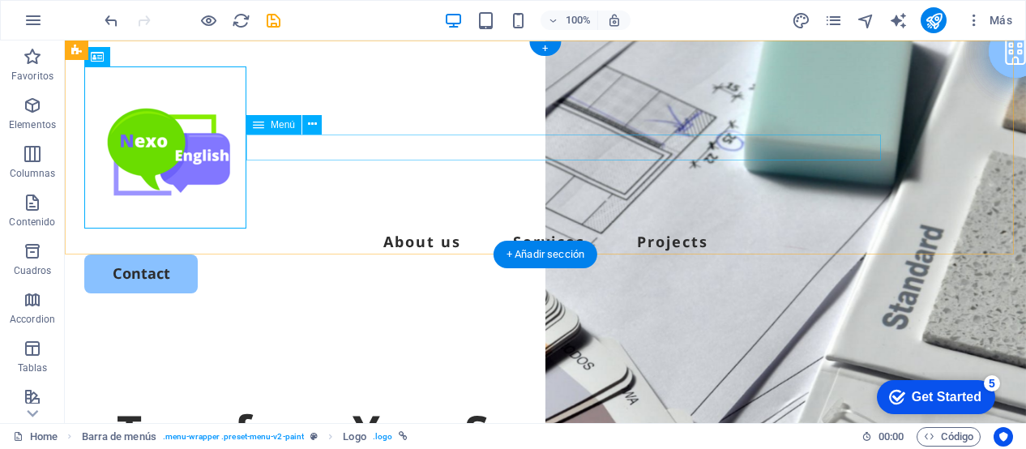
click at [460, 229] on nav "About us Services Projects" at bounding box center [545, 242] width 922 height 26
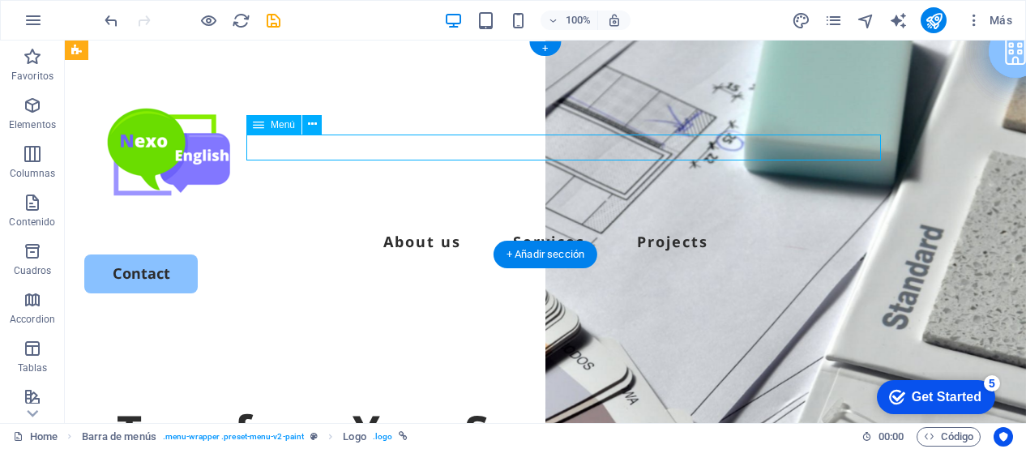
click at [460, 229] on nav "About us Services Projects" at bounding box center [545, 242] width 922 height 26
select select
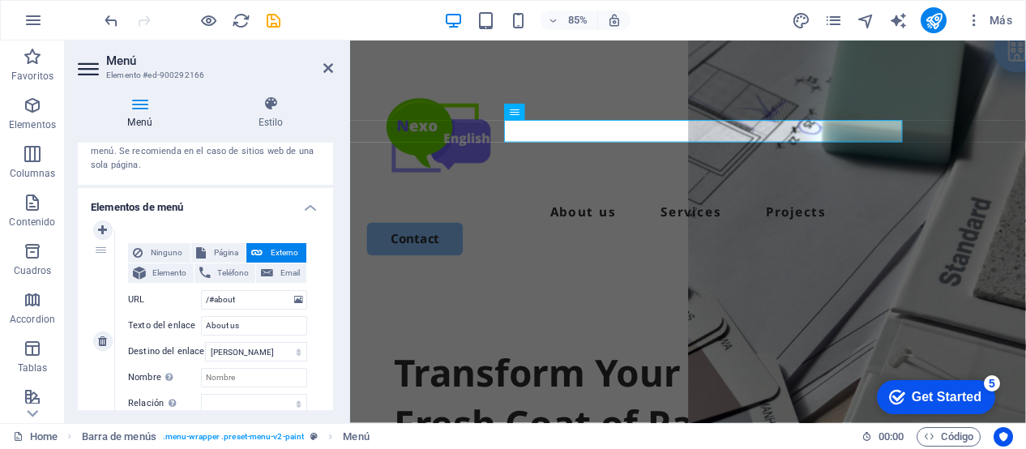
scroll to position [89, 0]
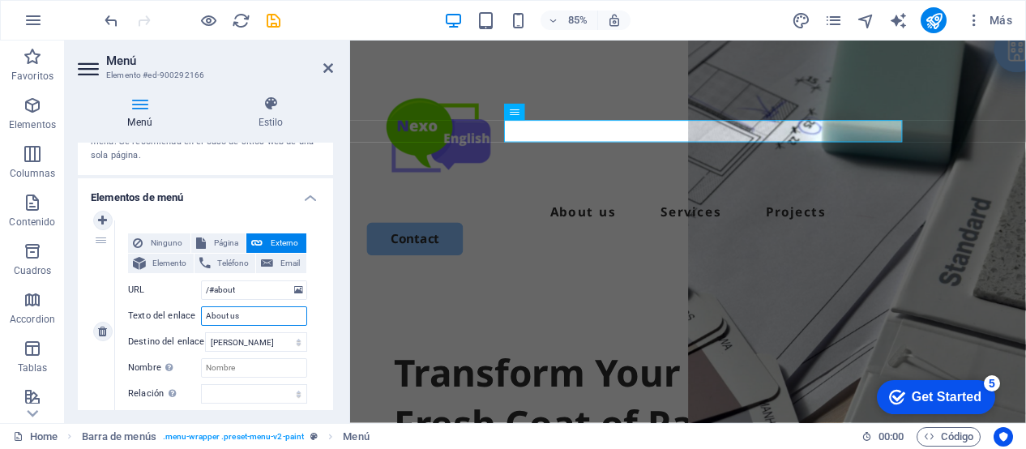
drag, startPoint x: 243, startPoint y: 315, endPoint x: 195, endPoint y: 314, distance: 48.7
click at [195, 314] on div "Texto del enlace About us" at bounding box center [217, 315] width 179 height 19
type input "Nos"
select select
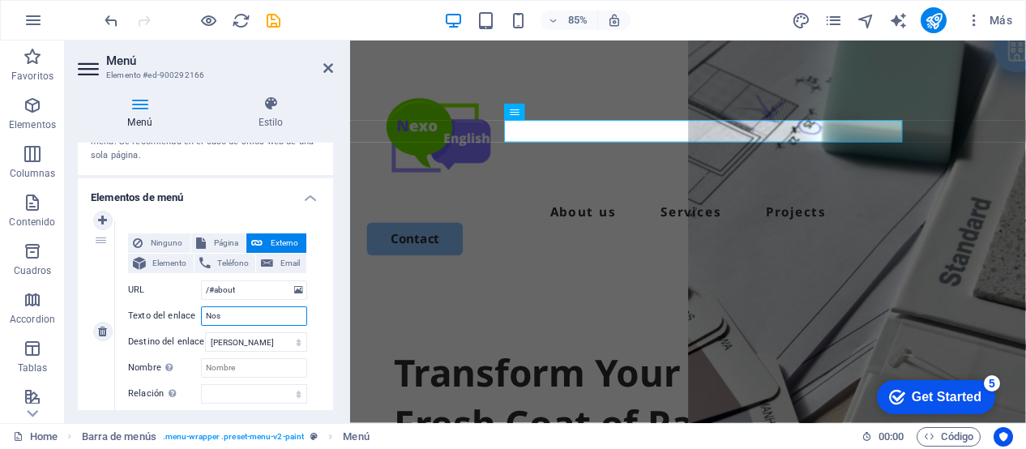
select select
type input "Noso"
select select
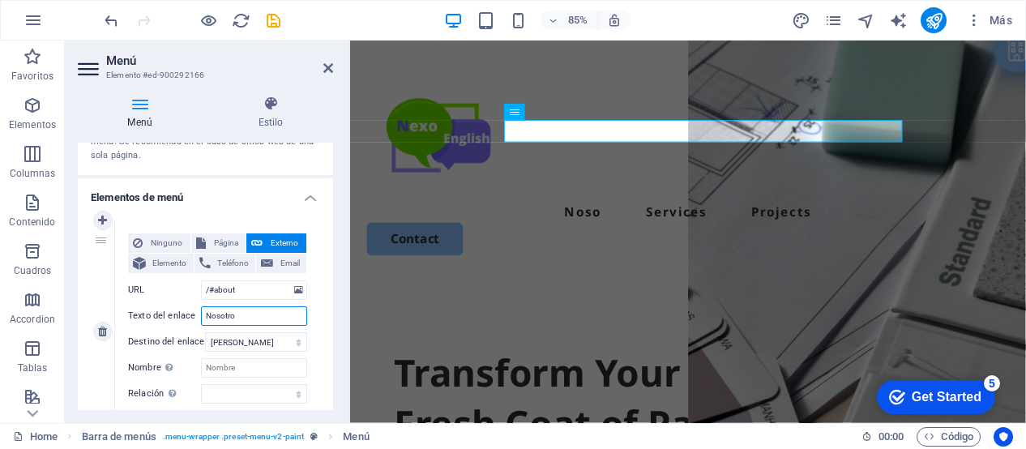
type input "Nosotros"
select select
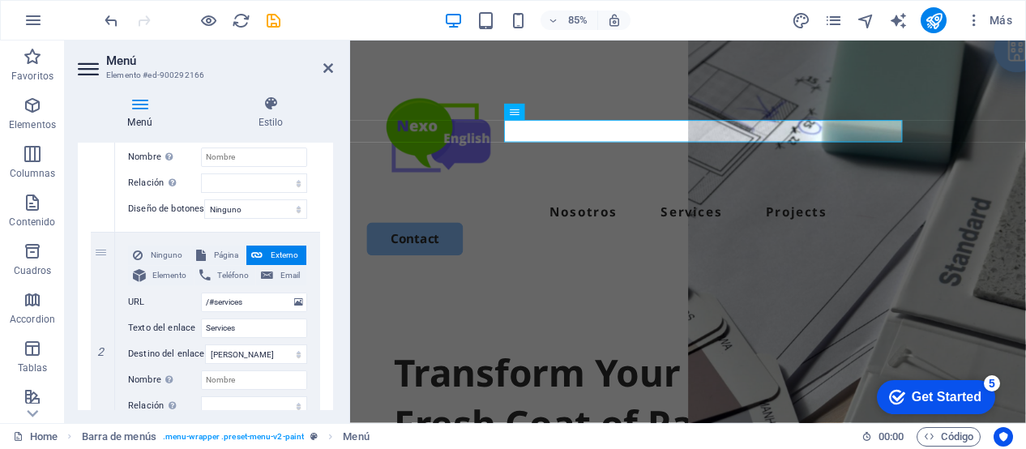
scroll to position [323, 0]
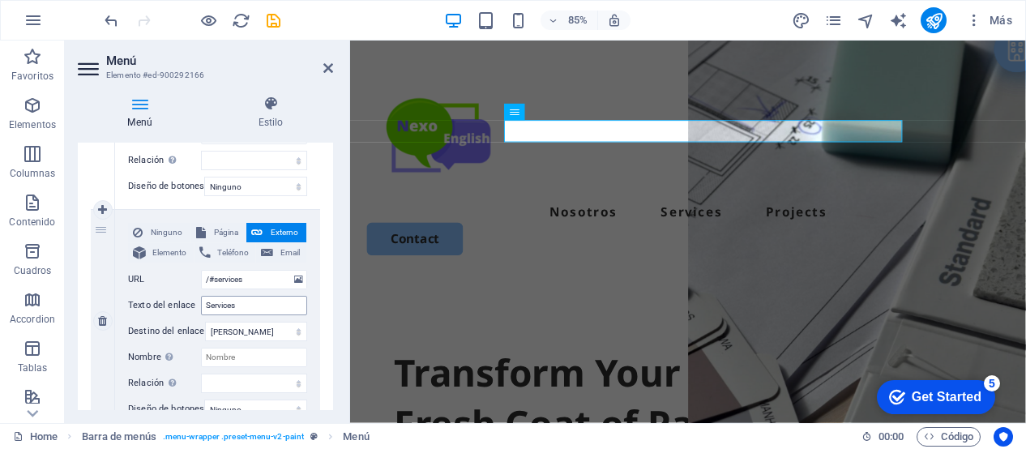
type input "Nosotros"
click at [263, 302] on input "Services" at bounding box center [254, 305] width 106 height 19
type input "Ser"
select select
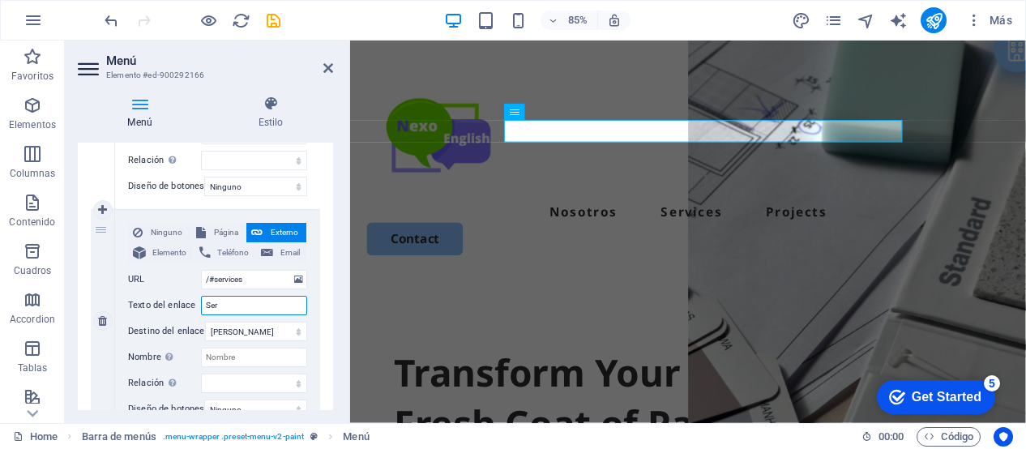
select select
type input "Servicios"
select select
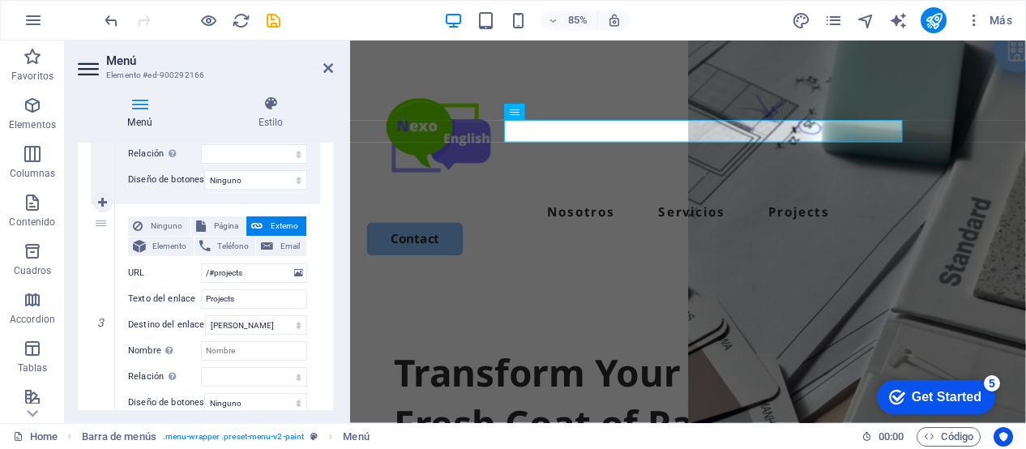
scroll to position [554, 0]
type input "Servicios"
click at [250, 300] on input "Projects" at bounding box center [254, 297] width 106 height 19
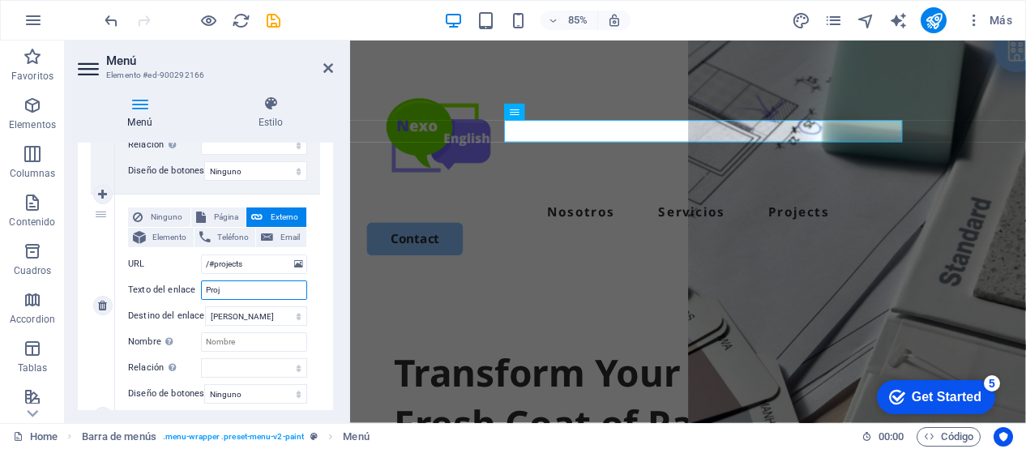
type input "Pro"
select select
type input "Pr"
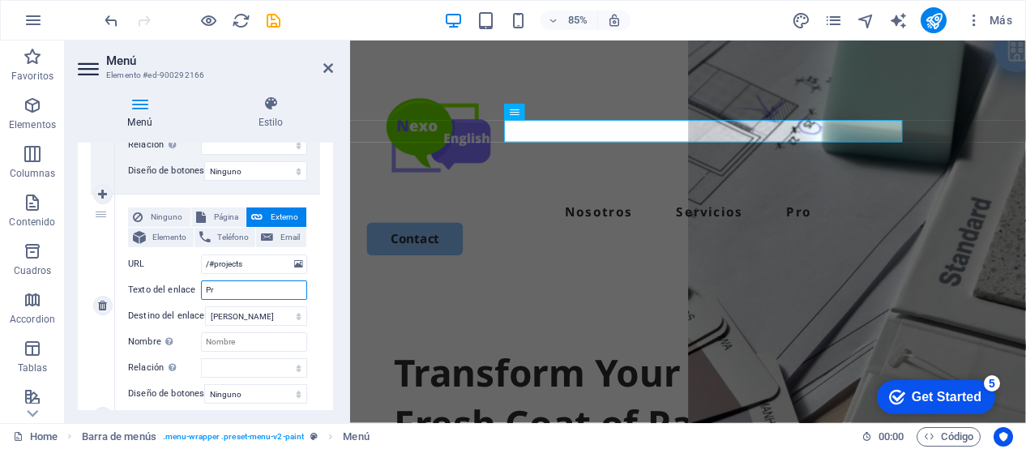
select select
type input "Promo"
select select
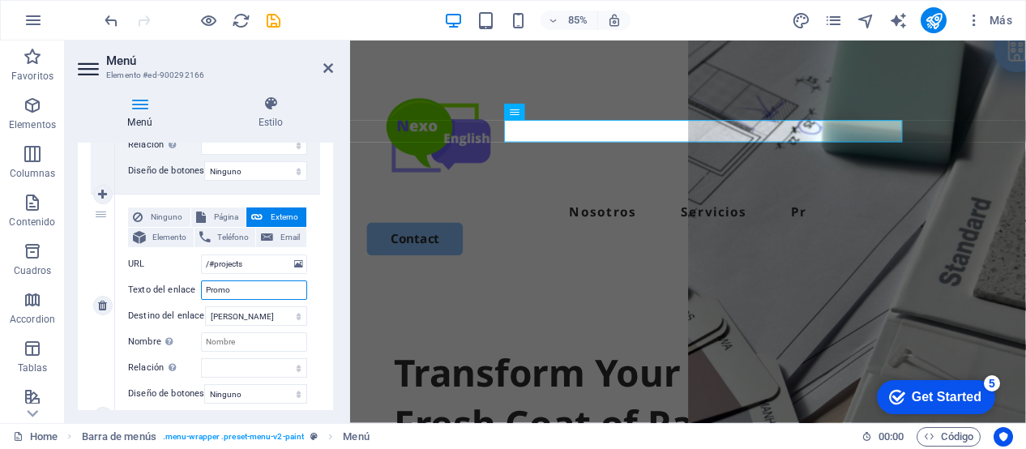
select select
type input "Promociones"
select select
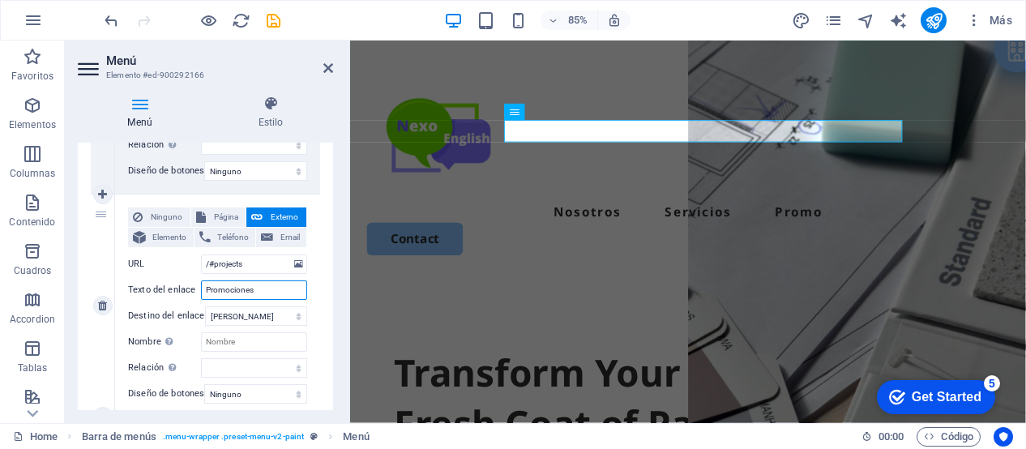
select select
type input "Promociones"
click at [325, 320] on div "1 Ninguno Página Externo Elemento Teléfono Email Página Home Home Cursos Legal …" at bounding box center [205, 83] width 255 height 694
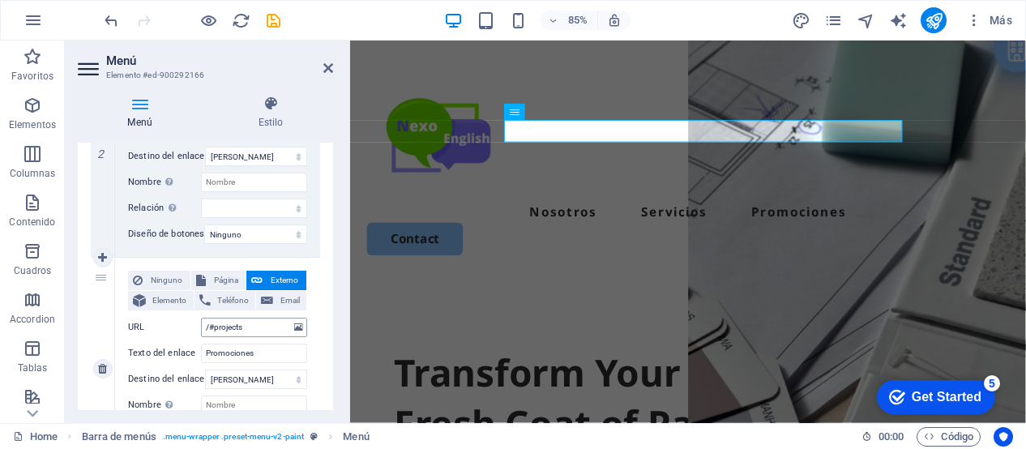
scroll to position [499, 0]
click at [251, 320] on input "/#projects" at bounding box center [254, 325] width 106 height 19
type input "/#pro"
select select
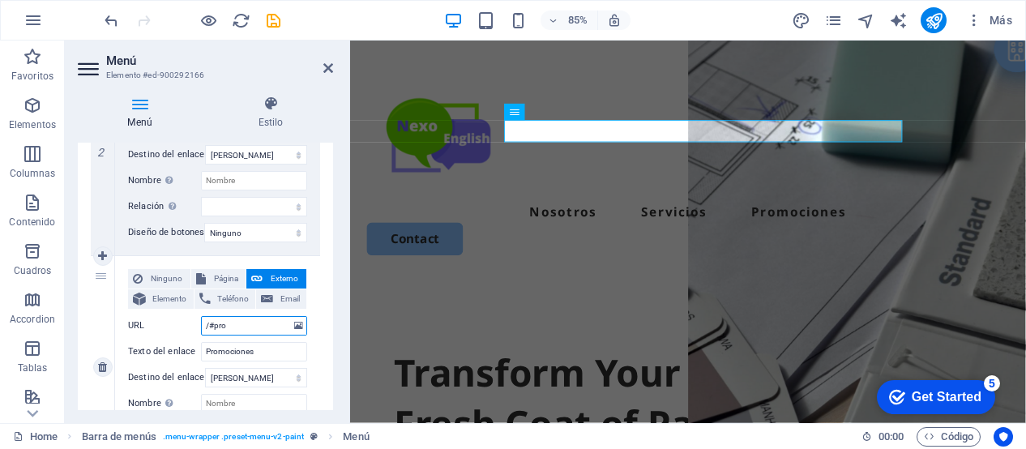
select select
type input "/#promociones"
select select
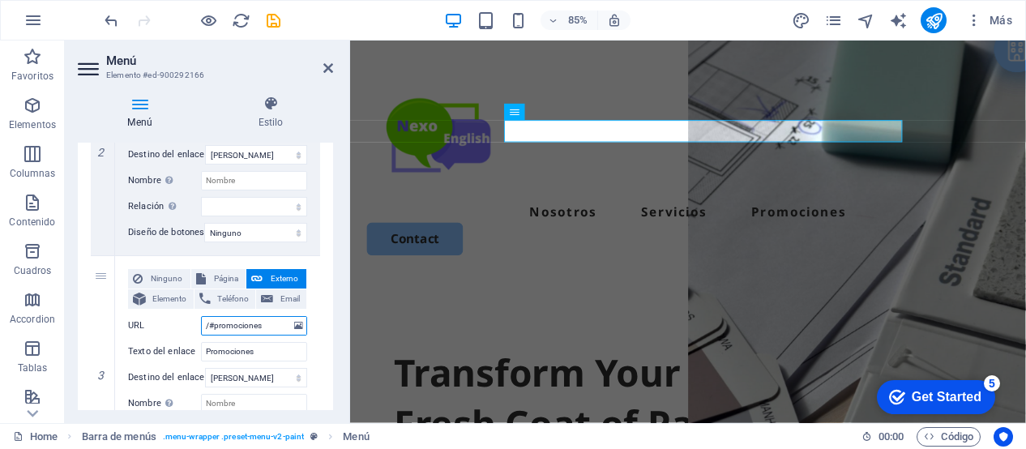
type input "/#promociones"
click at [318, 342] on div "1 Ninguno Página Externo Elemento Teléfono Email Página Home Home Cursos Legal …" at bounding box center [205, 144] width 255 height 694
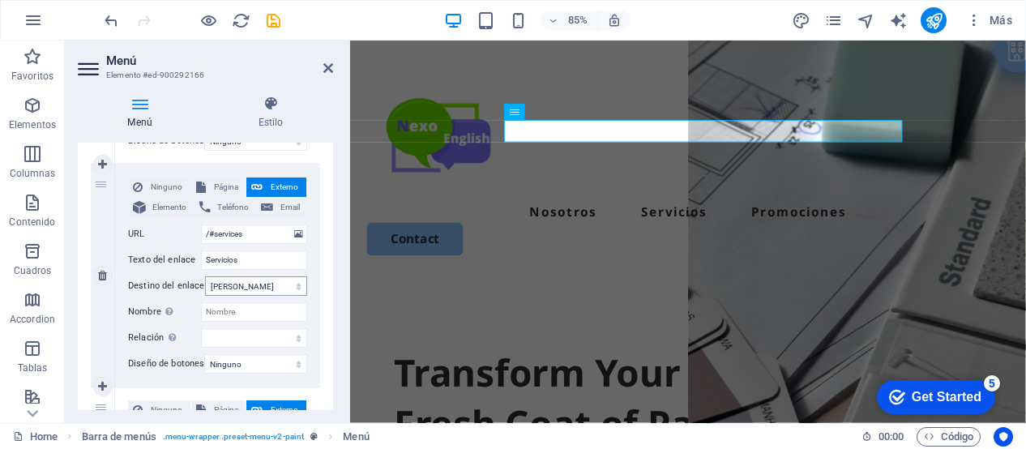
scroll to position [366, 0]
click at [247, 236] on input "/#services" at bounding box center [254, 235] width 106 height 19
type input "/#servic"
select select
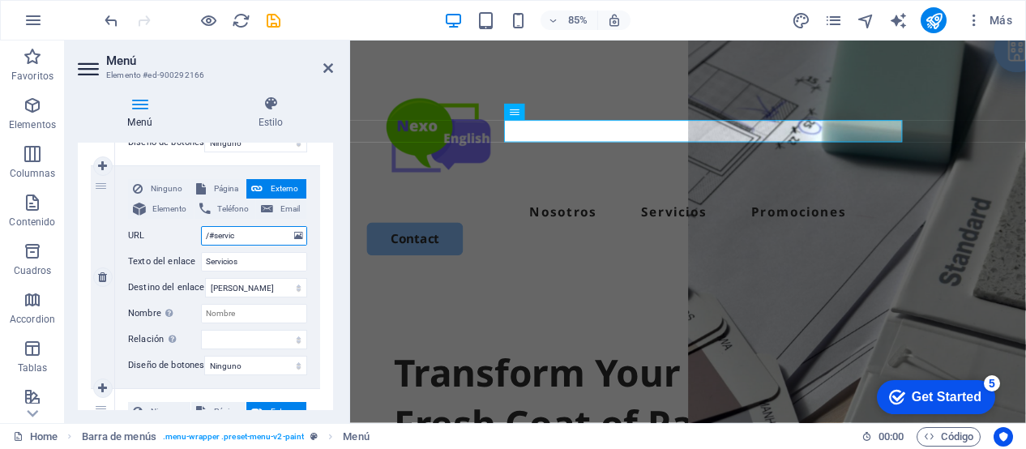
select select
type input "/#servicios"
select select
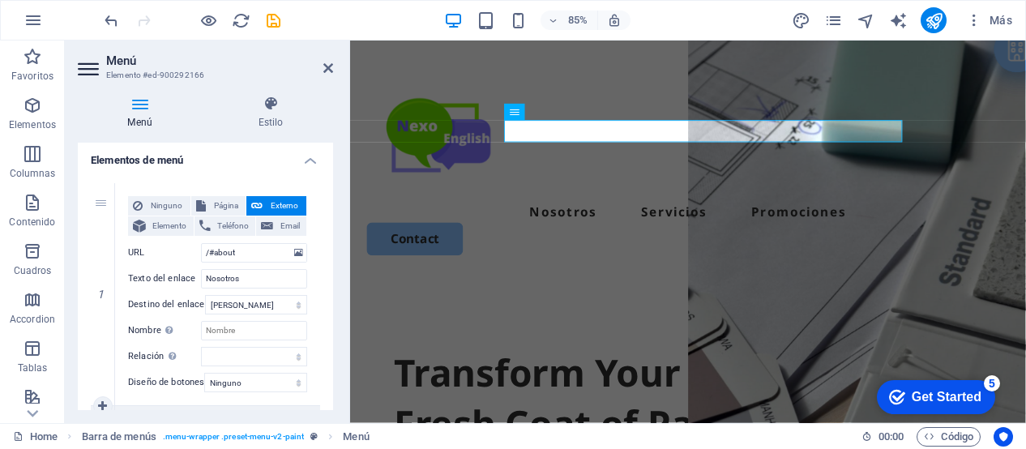
scroll to position [125, 0]
type input "/#servicios"
click at [246, 254] on input "/#about" at bounding box center [254, 254] width 106 height 19
type input "/#no"
select select
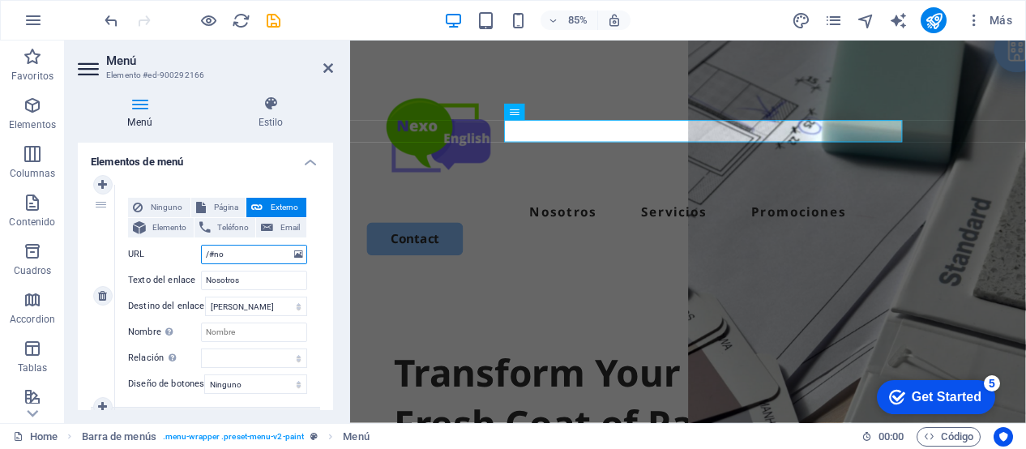
select select
type input "/#nosotros"
select select
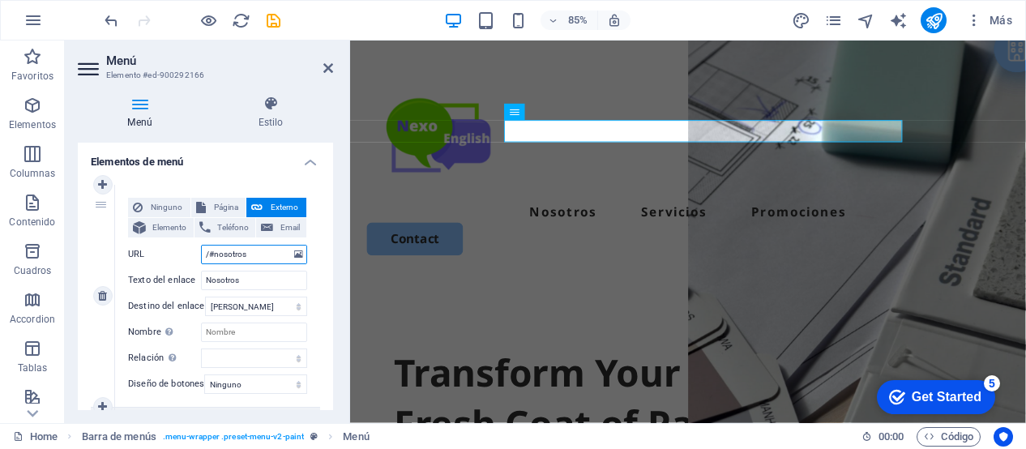
select select
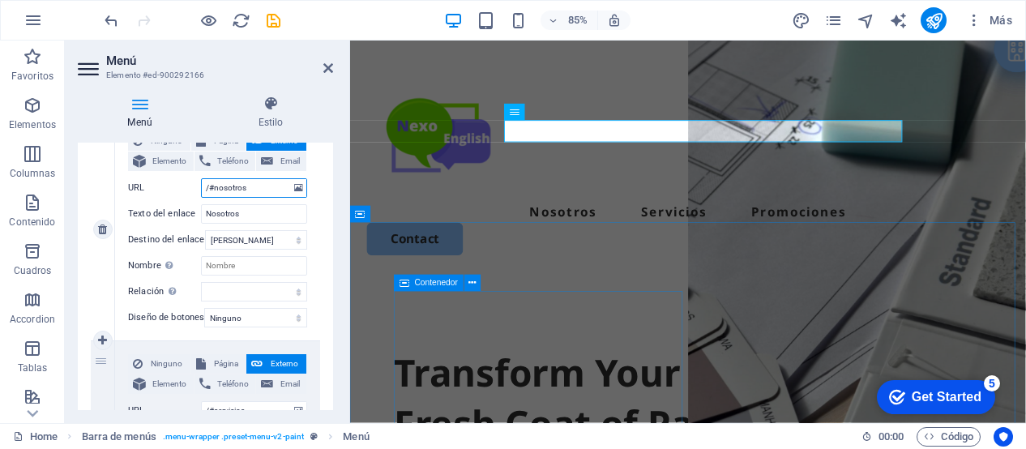
scroll to position [63, 0]
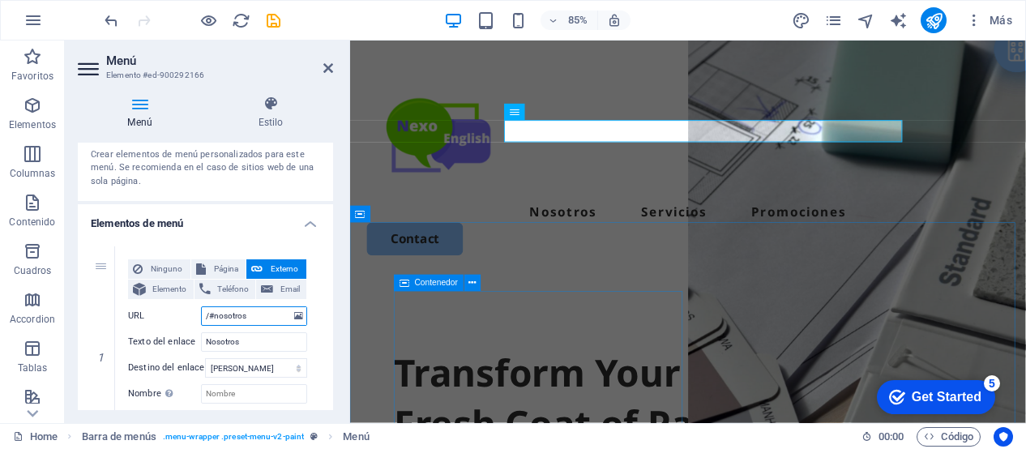
type input "/#nosotros"
click at [327, 75] on header "Menú Elemento #ed-900292166" at bounding box center [205, 62] width 255 height 42
click at [327, 63] on icon at bounding box center [328, 68] width 10 height 13
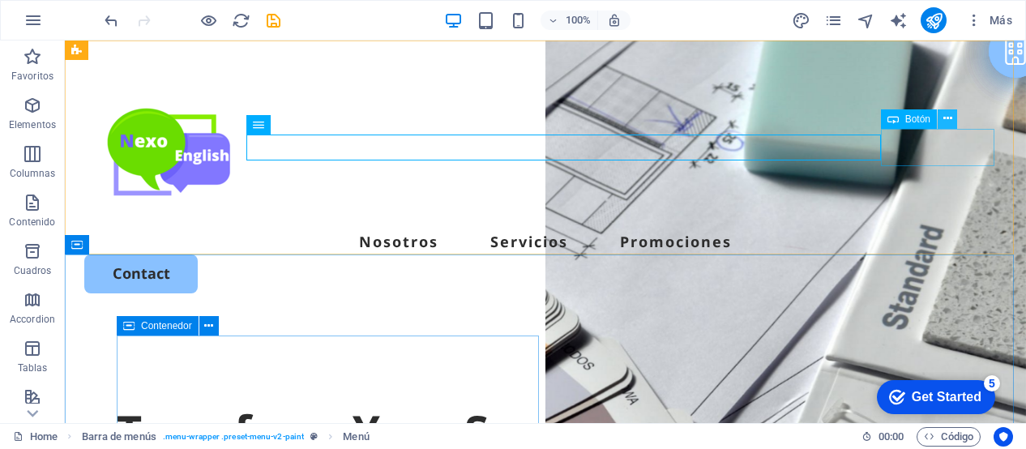
click at [949, 122] on icon at bounding box center [947, 118] width 9 height 17
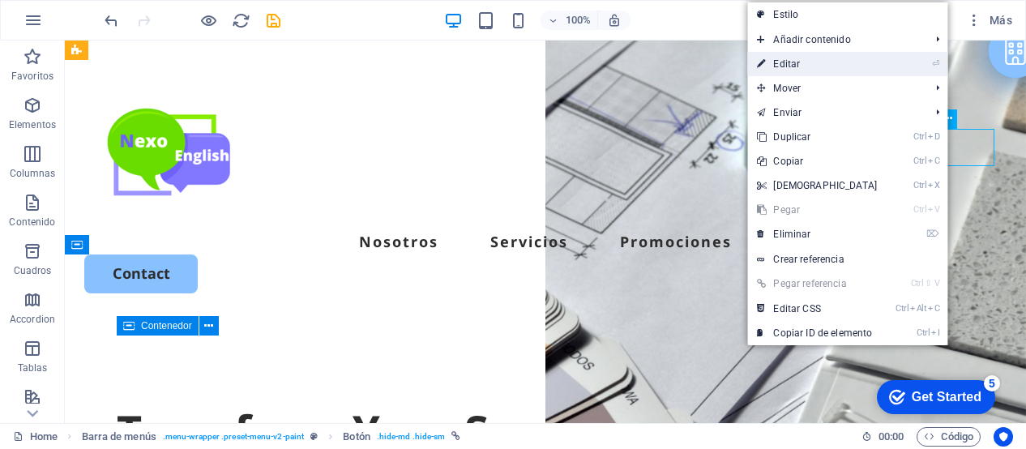
click at [835, 61] on link "⏎ Editar" at bounding box center [816, 64] width 139 height 24
select select "px"
